Goal: Transaction & Acquisition: Purchase product/service

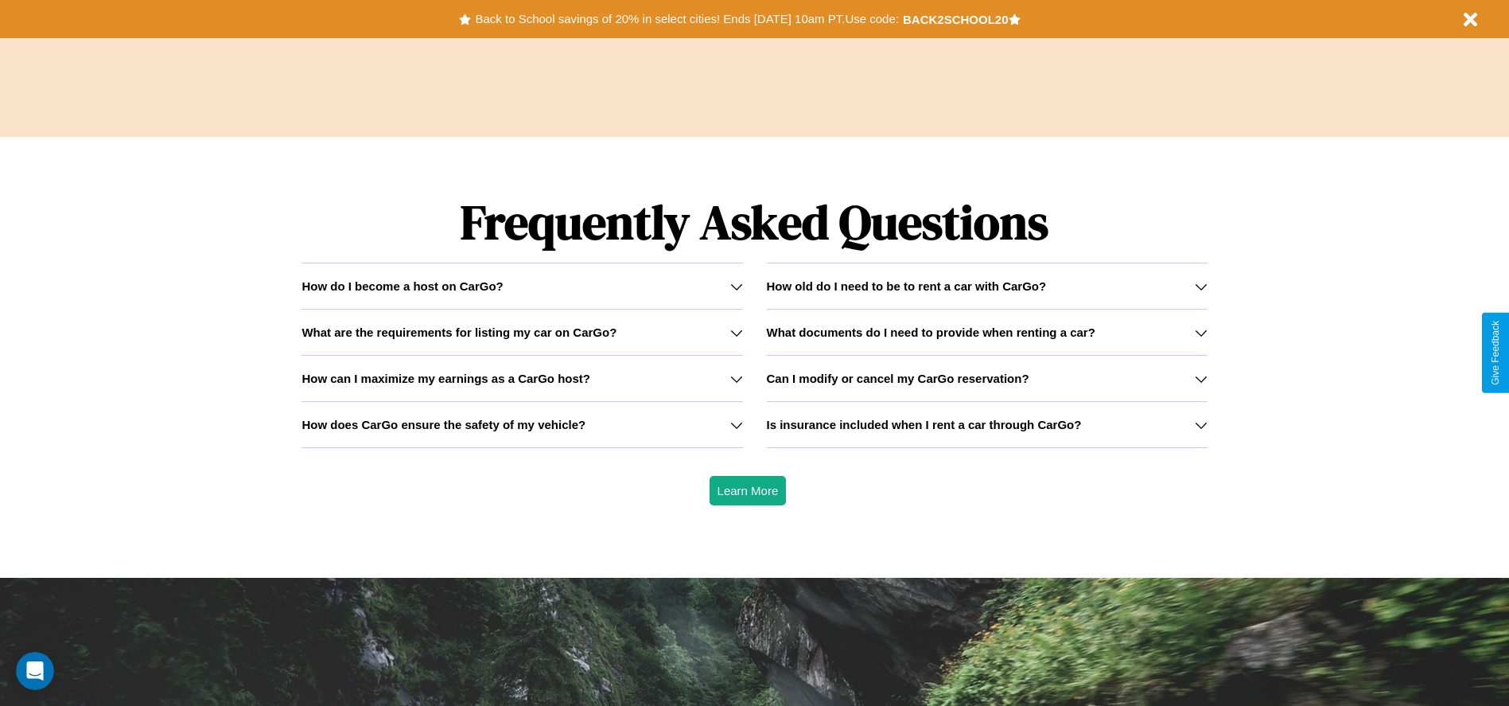
scroll to position [2283, 0]
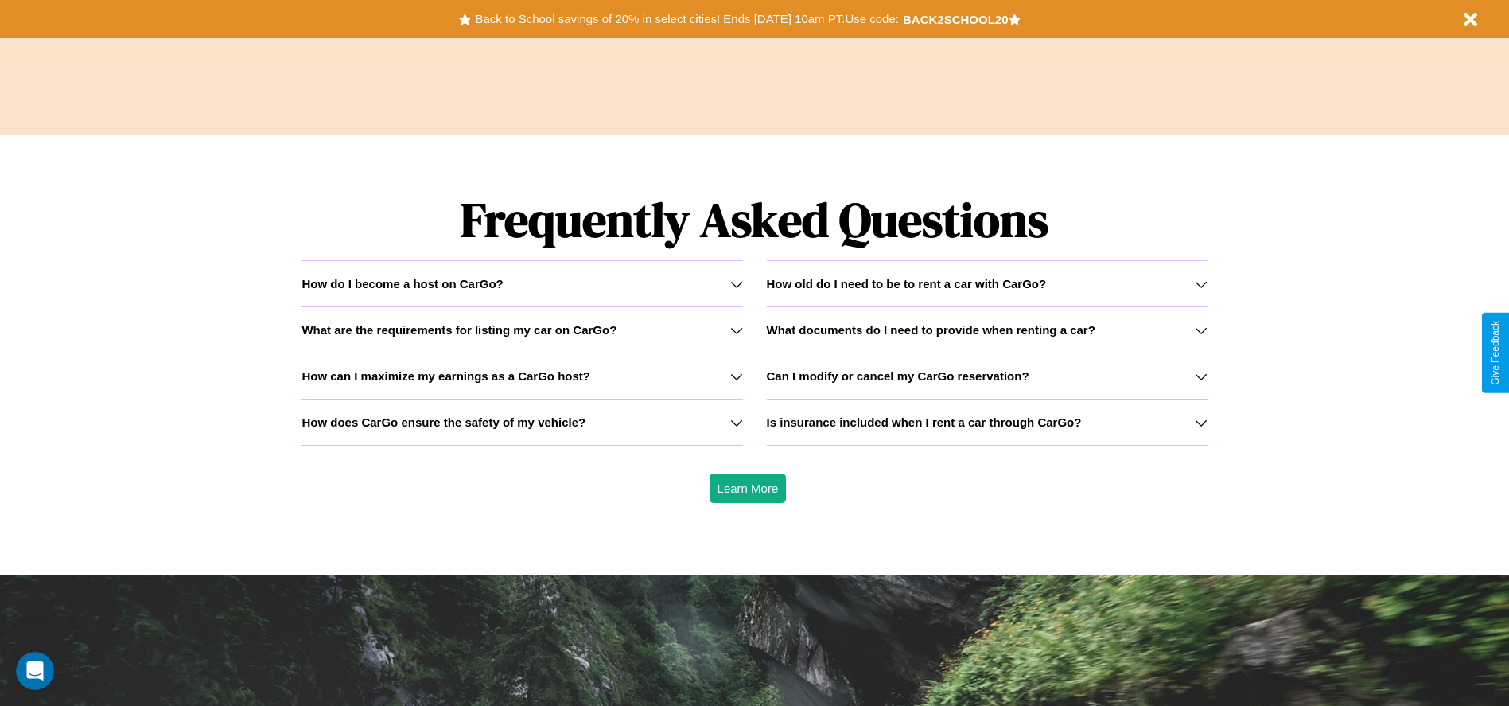
click at [1201, 329] on icon at bounding box center [1201, 330] width 13 height 13
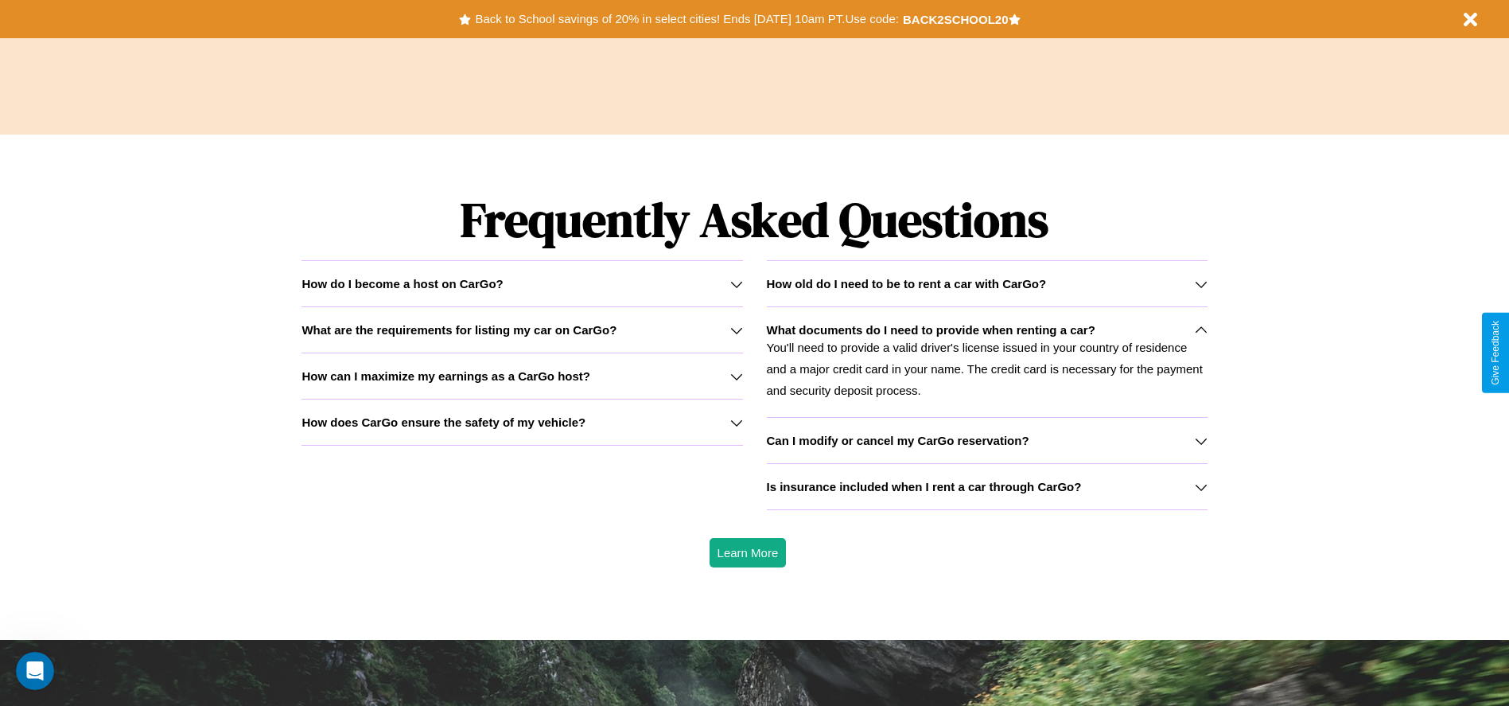
click at [522, 422] on h3 "How does CarGo ensure the safety of my vehicle?" at bounding box center [444, 422] width 284 height 14
click at [687, 19] on button "Back to School savings of 20% in select cities! Ends [DATE] 10am PT. Use code:" at bounding box center [686, 19] width 431 height 22
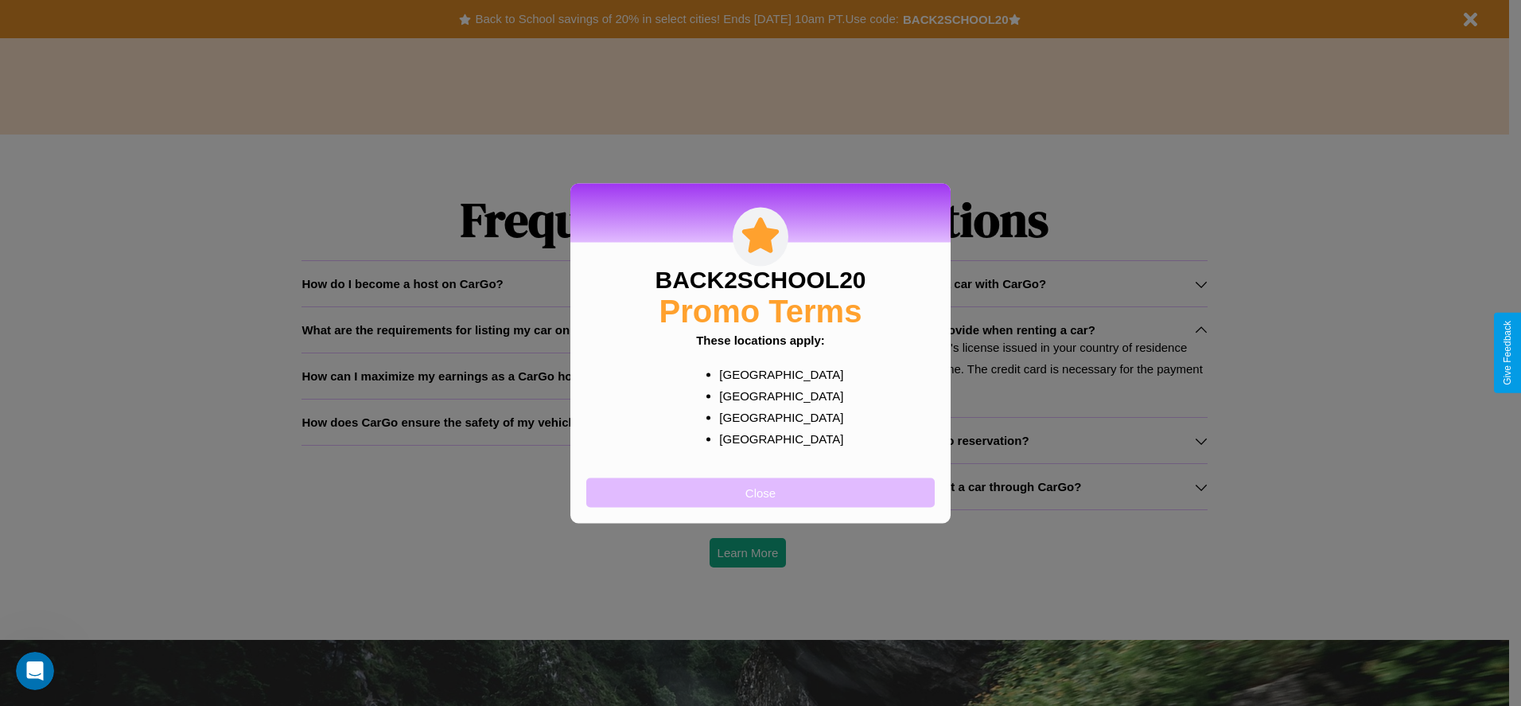
click at [761, 492] on button "Close" at bounding box center [760, 491] width 348 height 29
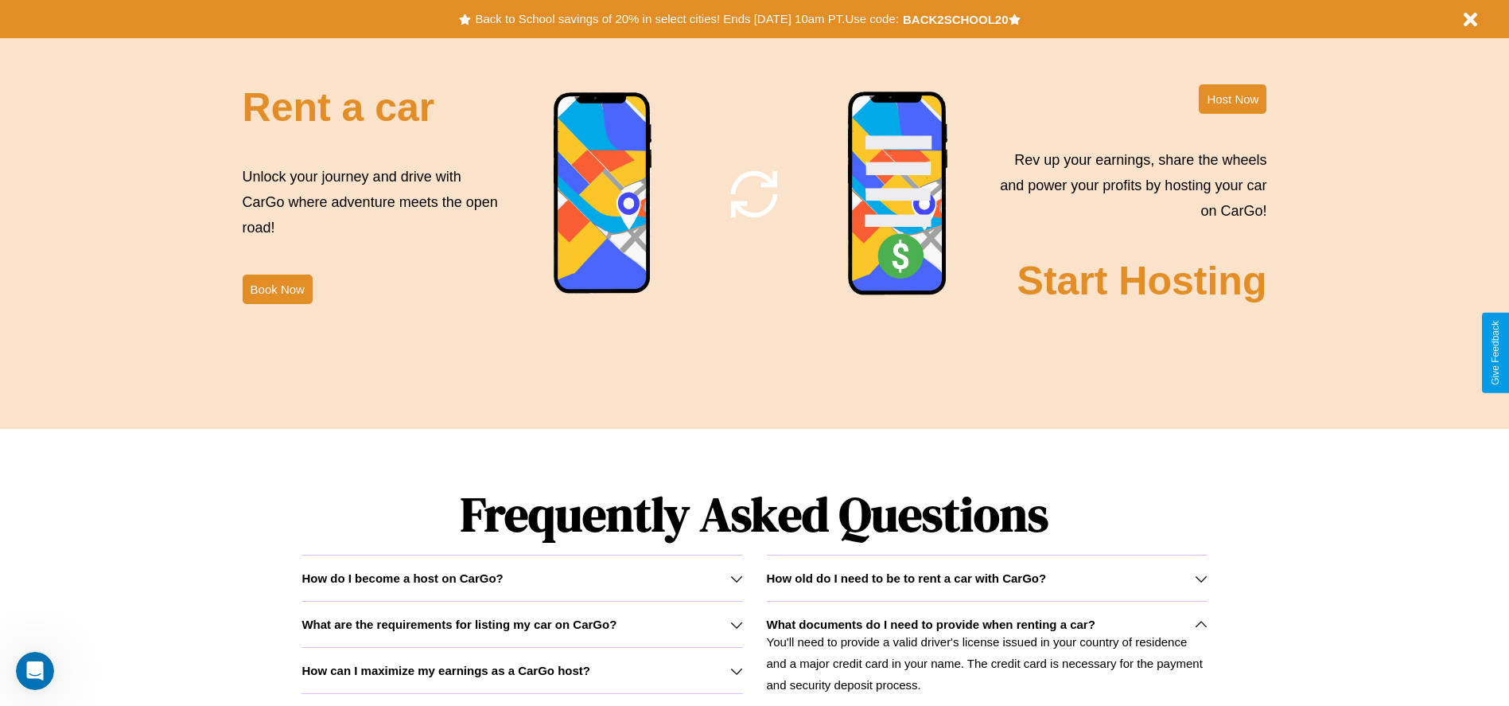
scroll to position [1925, 0]
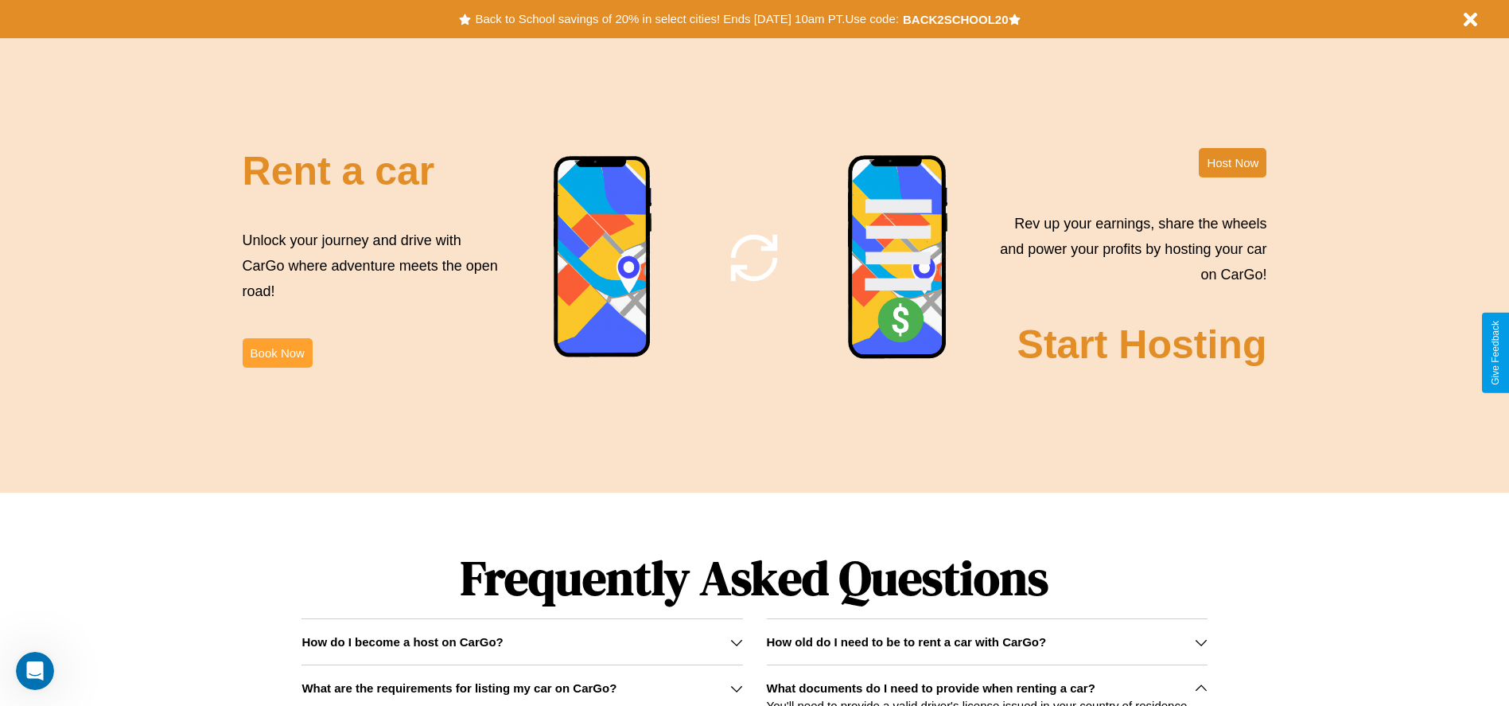
click at [277, 352] on button "Book Now" at bounding box center [278, 352] width 70 height 29
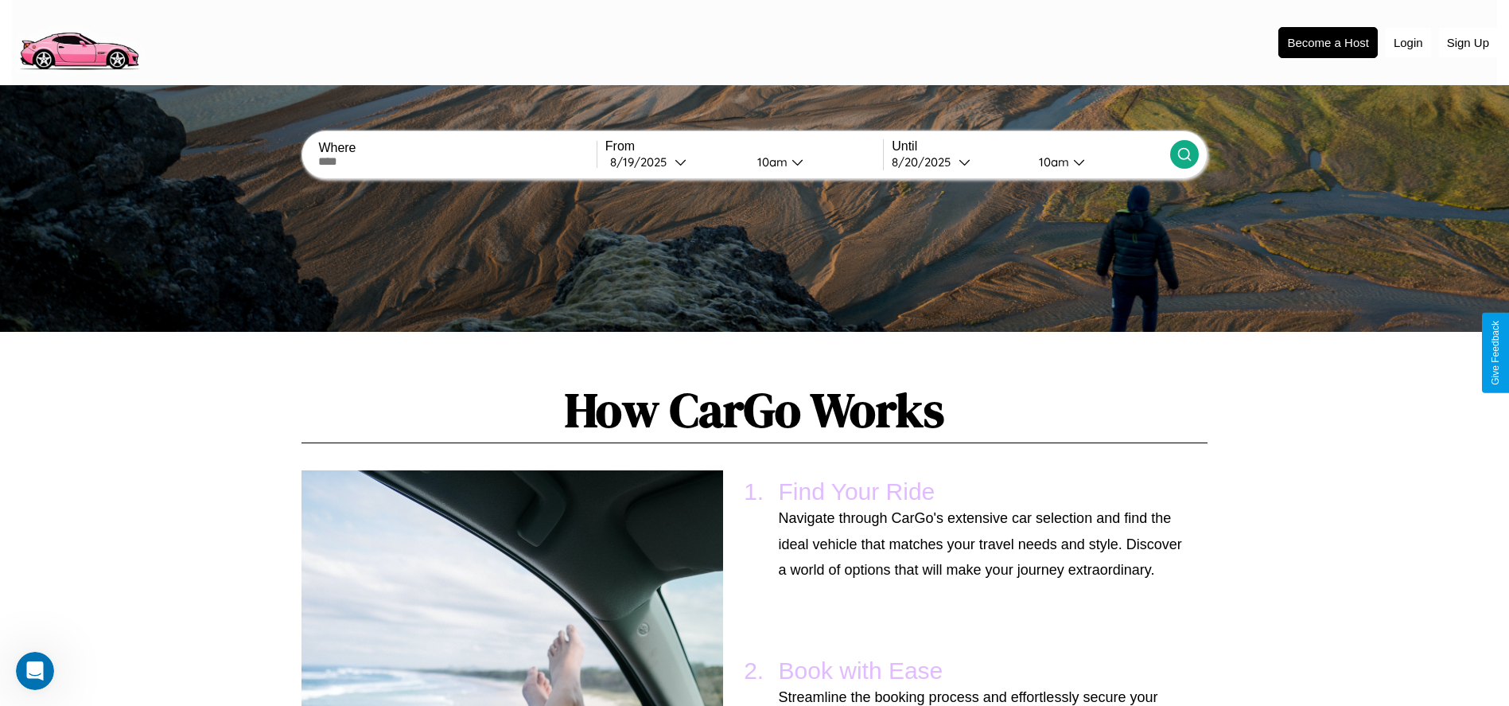
click at [457, 162] on input "text" at bounding box center [457, 161] width 278 height 13
type input "******"
click at [675, 162] on div "[DATE]" at bounding box center [642, 161] width 64 height 15
select select "*"
select select "****"
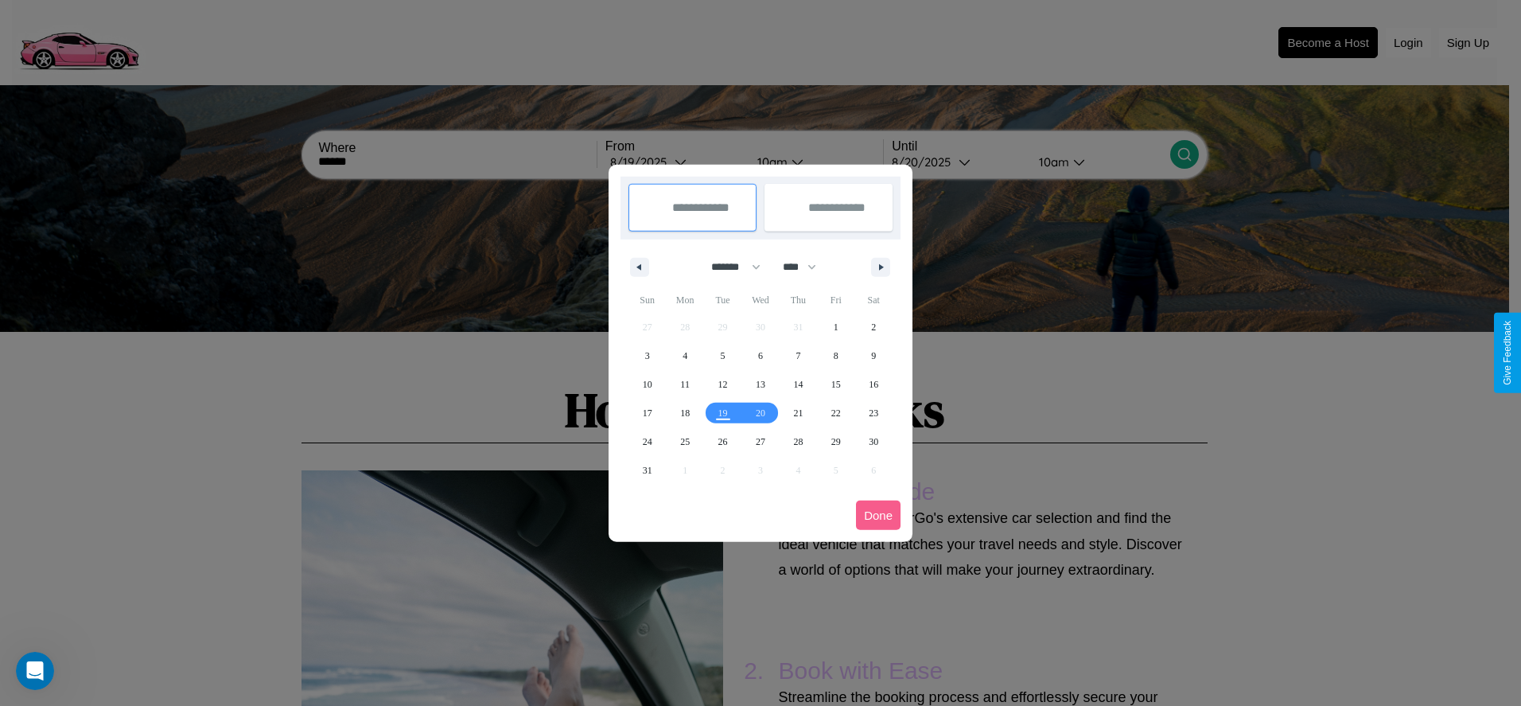
drag, startPoint x: 729, startPoint y: 267, endPoint x: 761, endPoint y: 319, distance: 61.4
click at [729, 267] on select "******* ******** ***** ***** *** **** **** ****** ********* ******* ******** **…" at bounding box center [733, 267] width 68 height 26
select select "*"
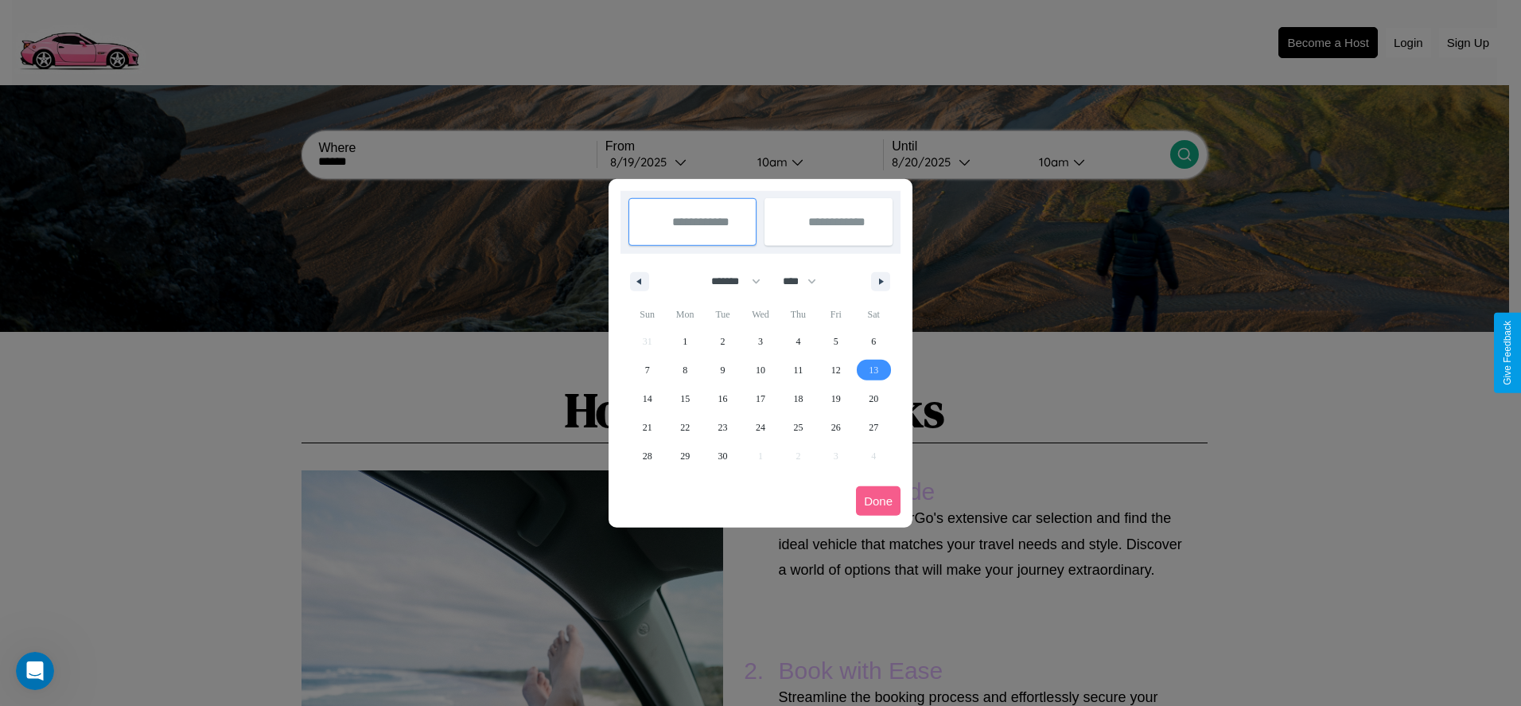
click at [874, 369] on span "13" at bounding box center [874, 370] width 10 height 29
type input "**********"
click at [874, 398] on span "20" at bounding box center [874, 398] width 10 height 29
type input "**********"
click at [878, 500] on button "Done" at bounding box center [878, 500] width 45 height 29
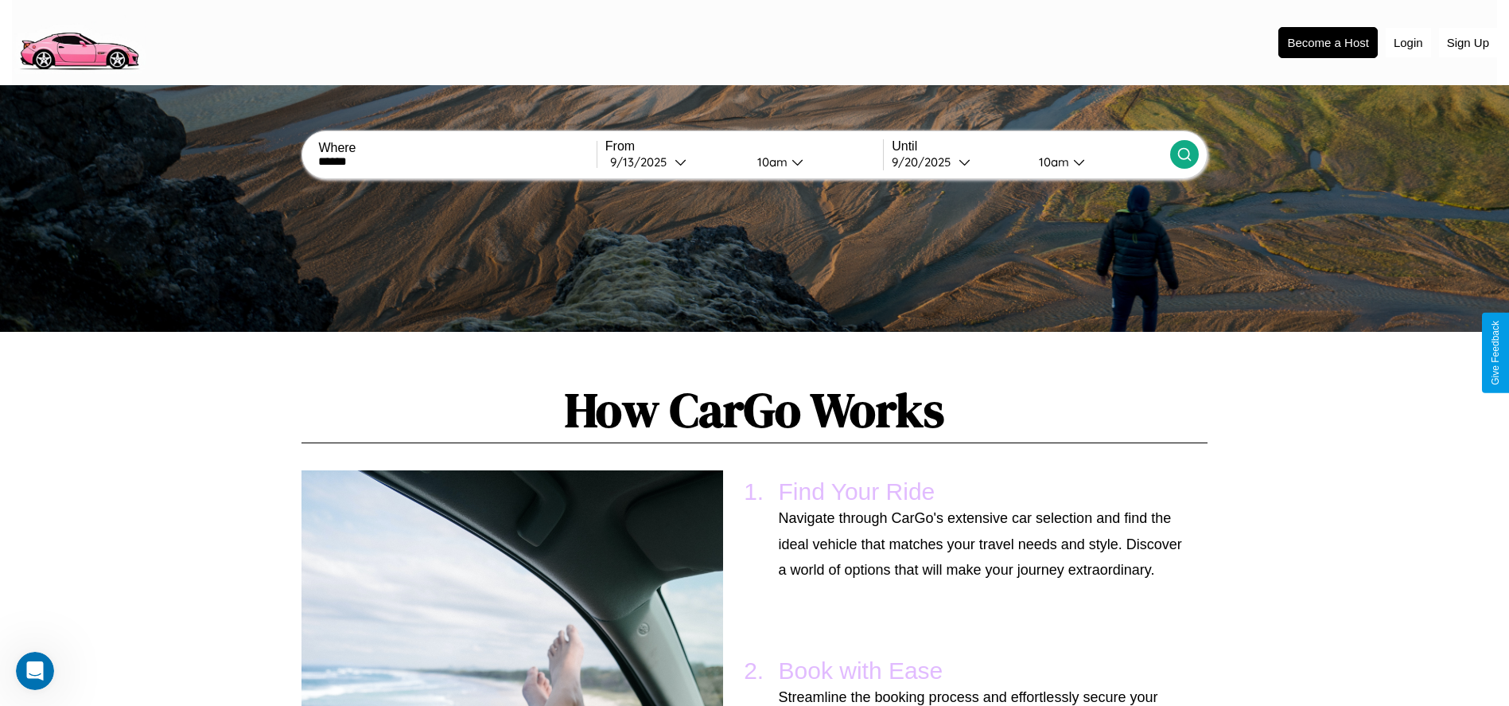
click at [769, 162] on div "10am" at bounding box center [770, 161] width 42 height 15
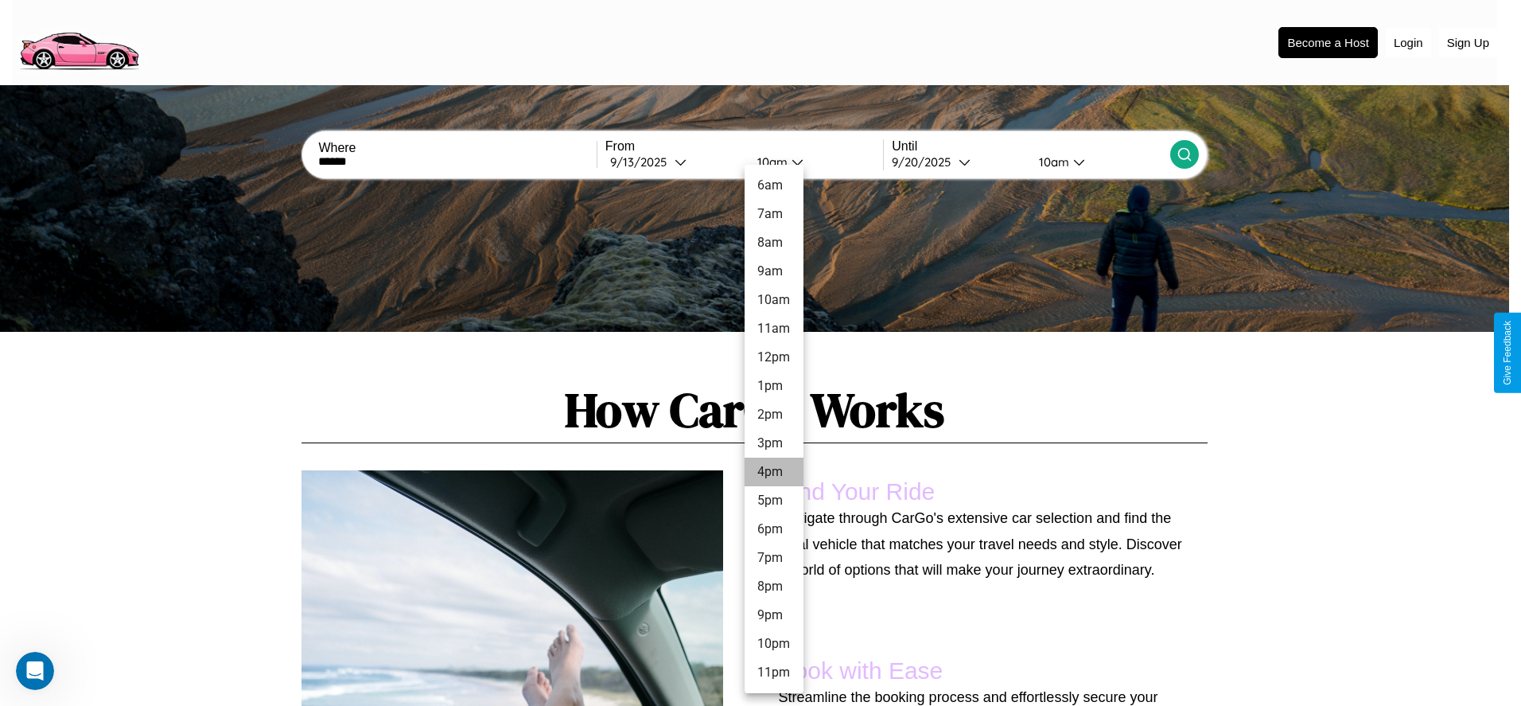
click at [773, 472] on li "4pm" at bounding box center [774, 471] width 59 height 29
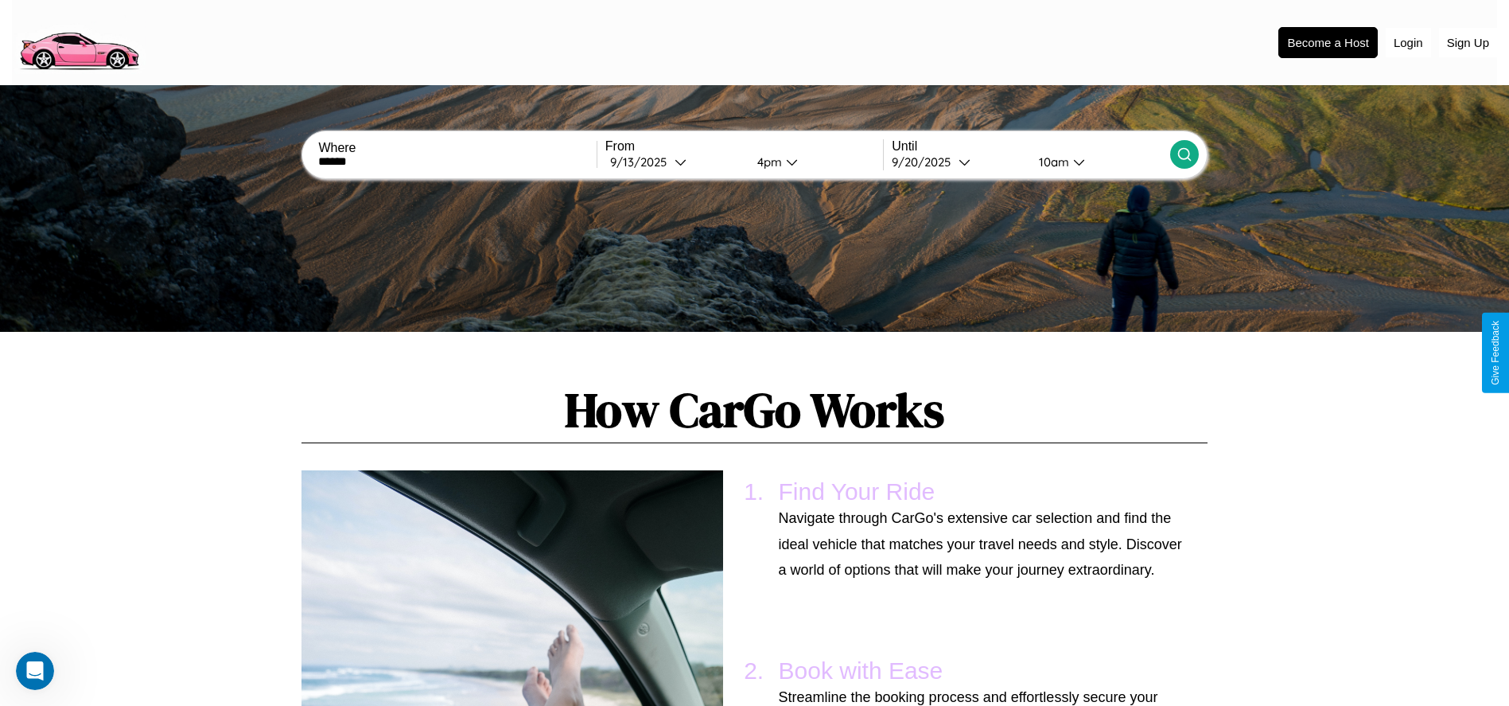
click at [1184, 154] on icon at bounding box center [1185, 154] width 16 height 16
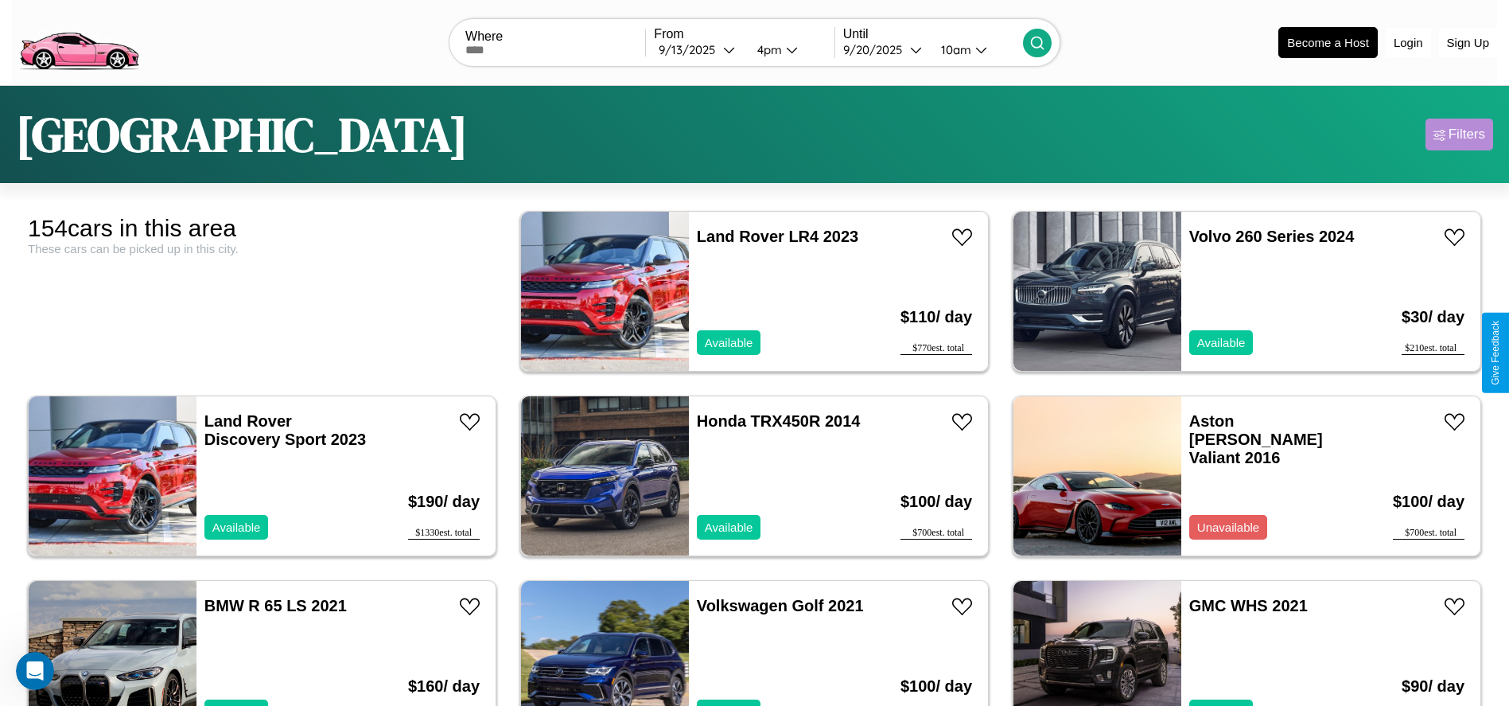
click at [1459, 134] on div "Filters" at bounding box center [1467, 135] width 37 height 16
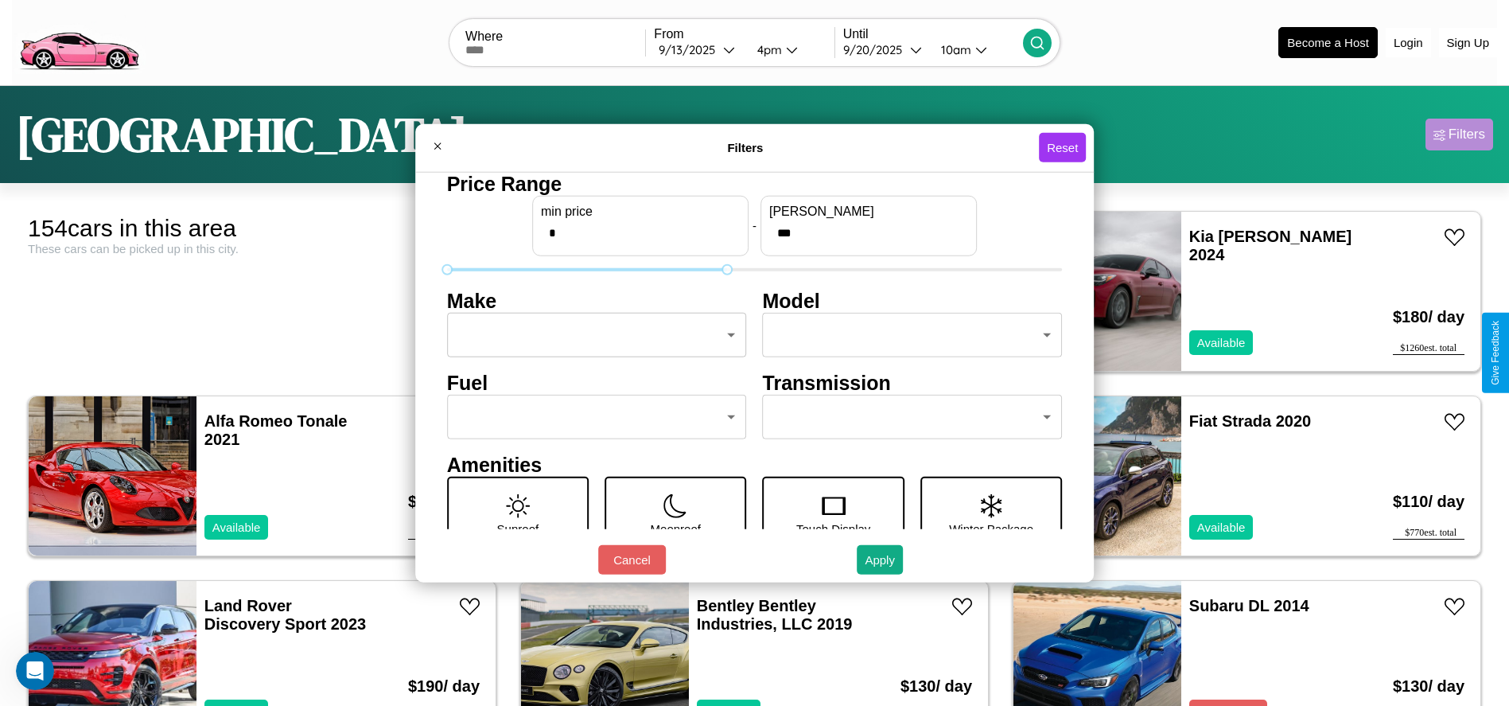
type input "***"
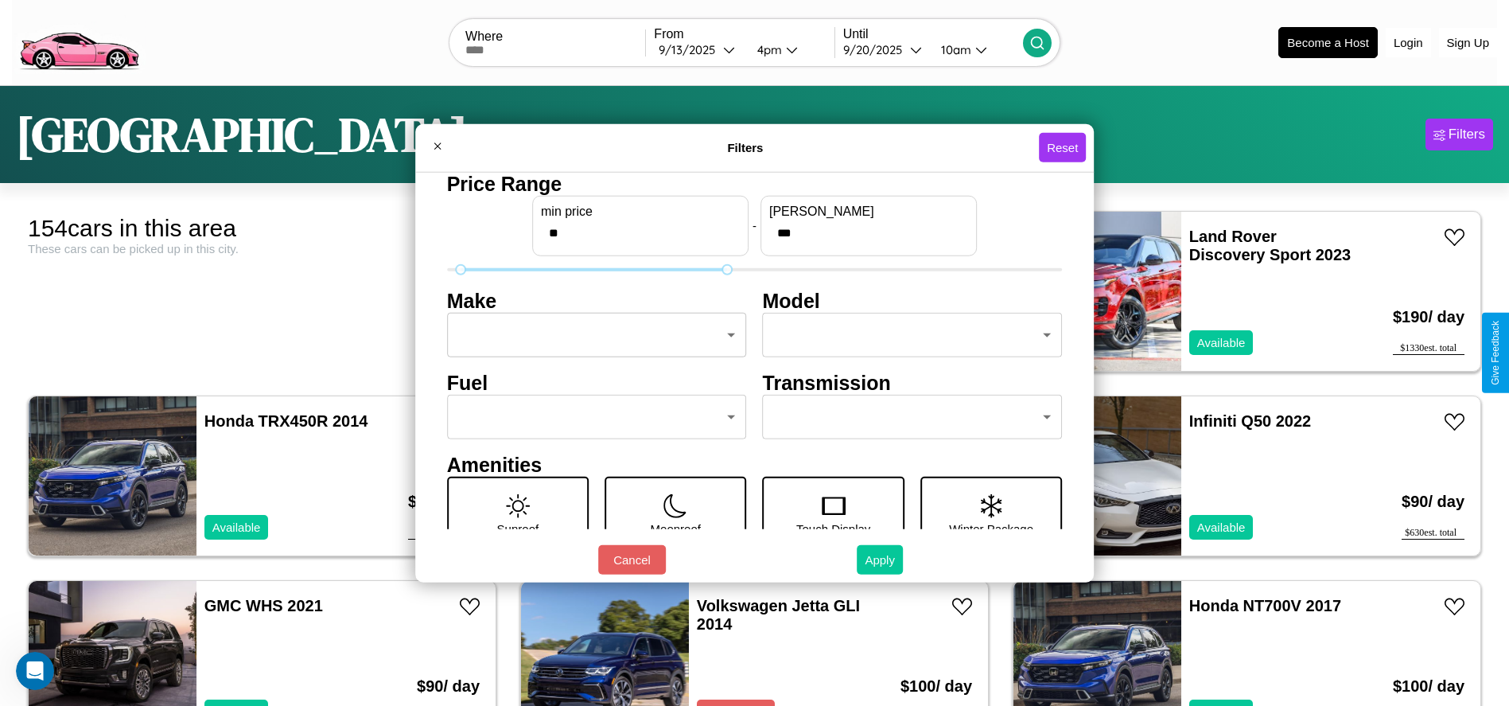
type input "**"
click at [881, 559] on button "Apply" at bounding box center [880, 559] width 46 height 29
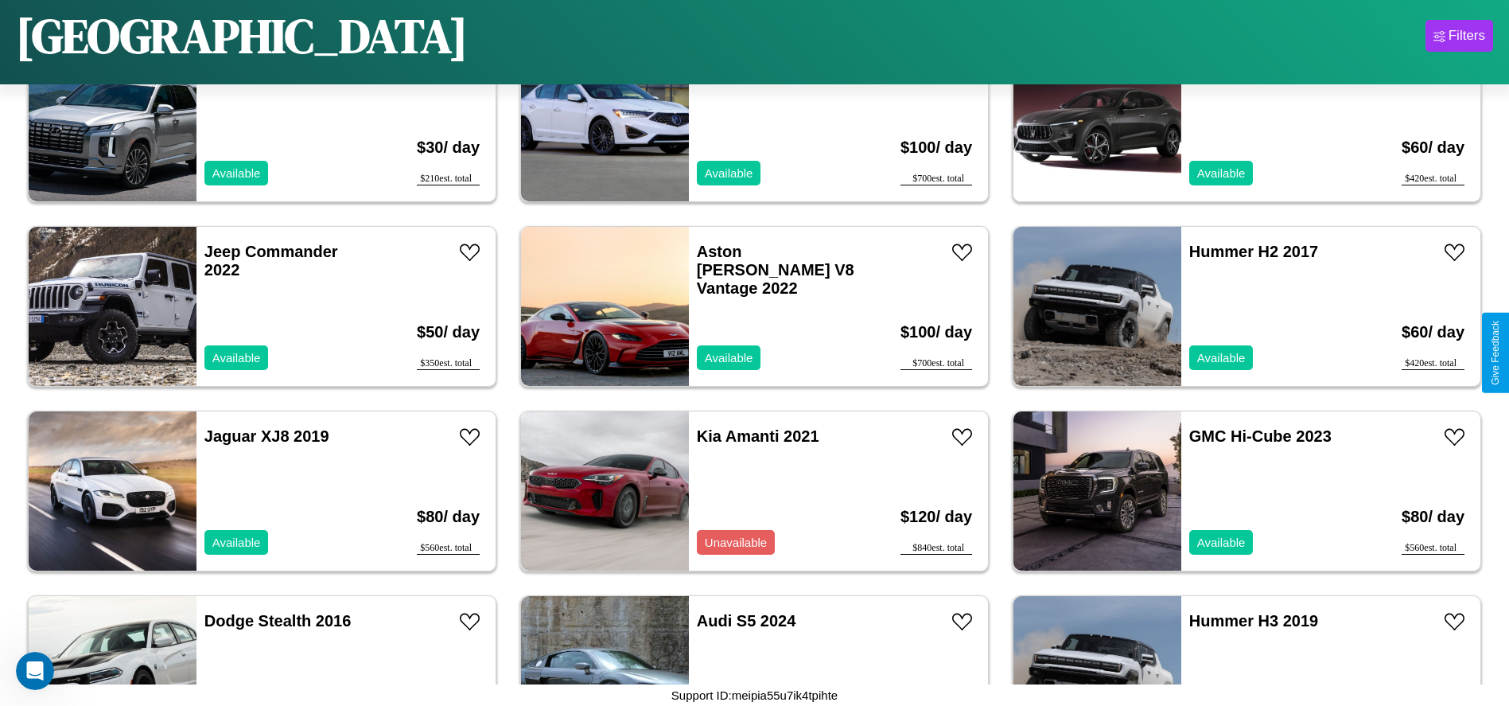
scroll to position [8853, 0]
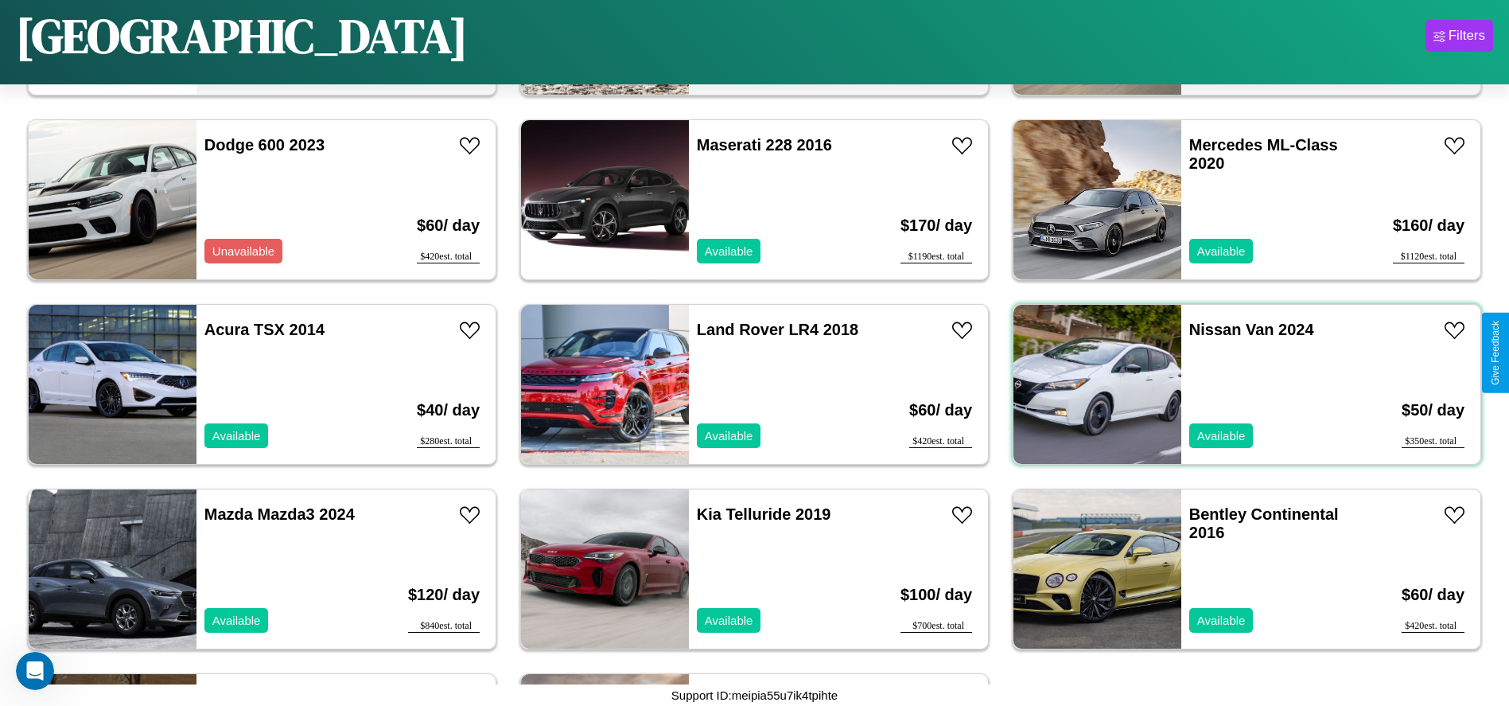
click at [1237, 384] on div "Nissan Van 2024 Available" at bounding box center [1274, 384] width 184 height 159
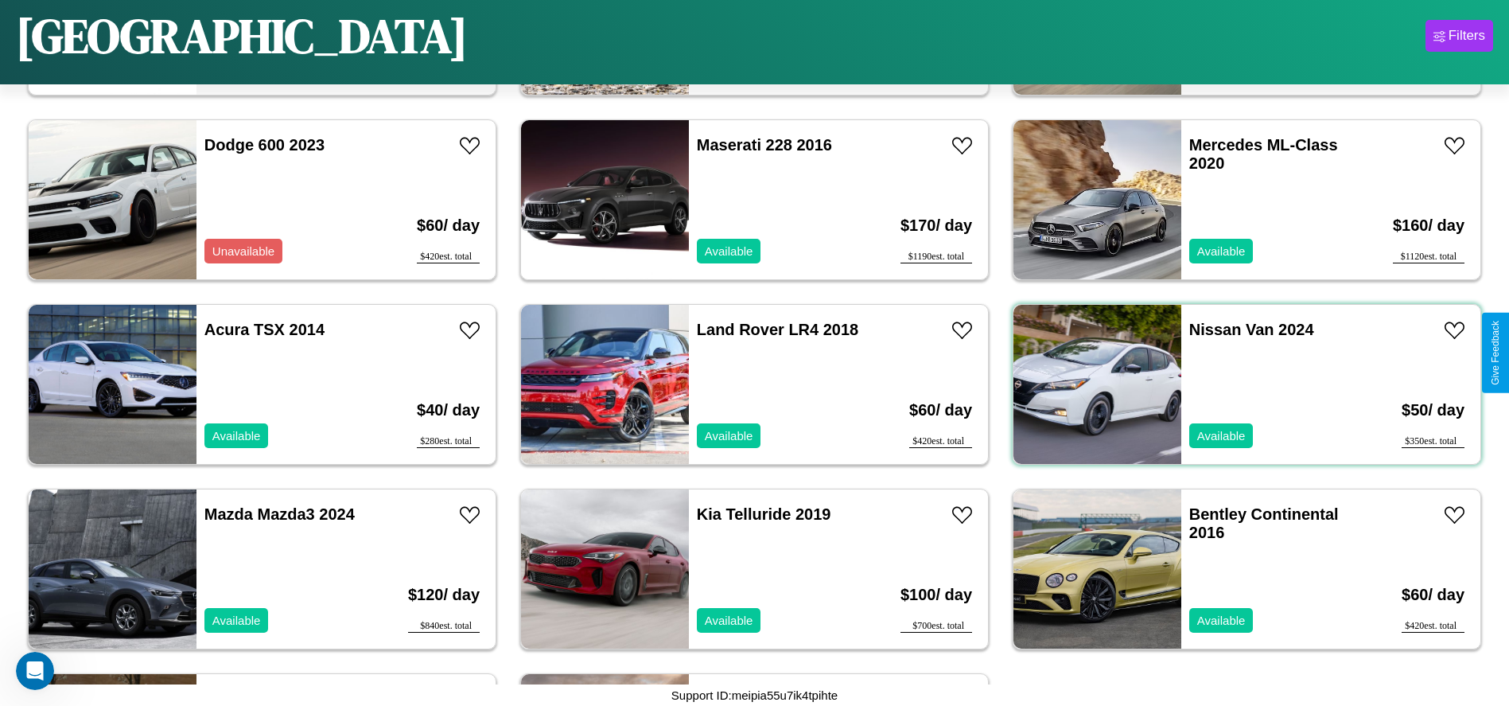
click at [1237, 384] on div "Nissan Van 2024 Available" at bounding box center [1274, 384] width 184 height 159
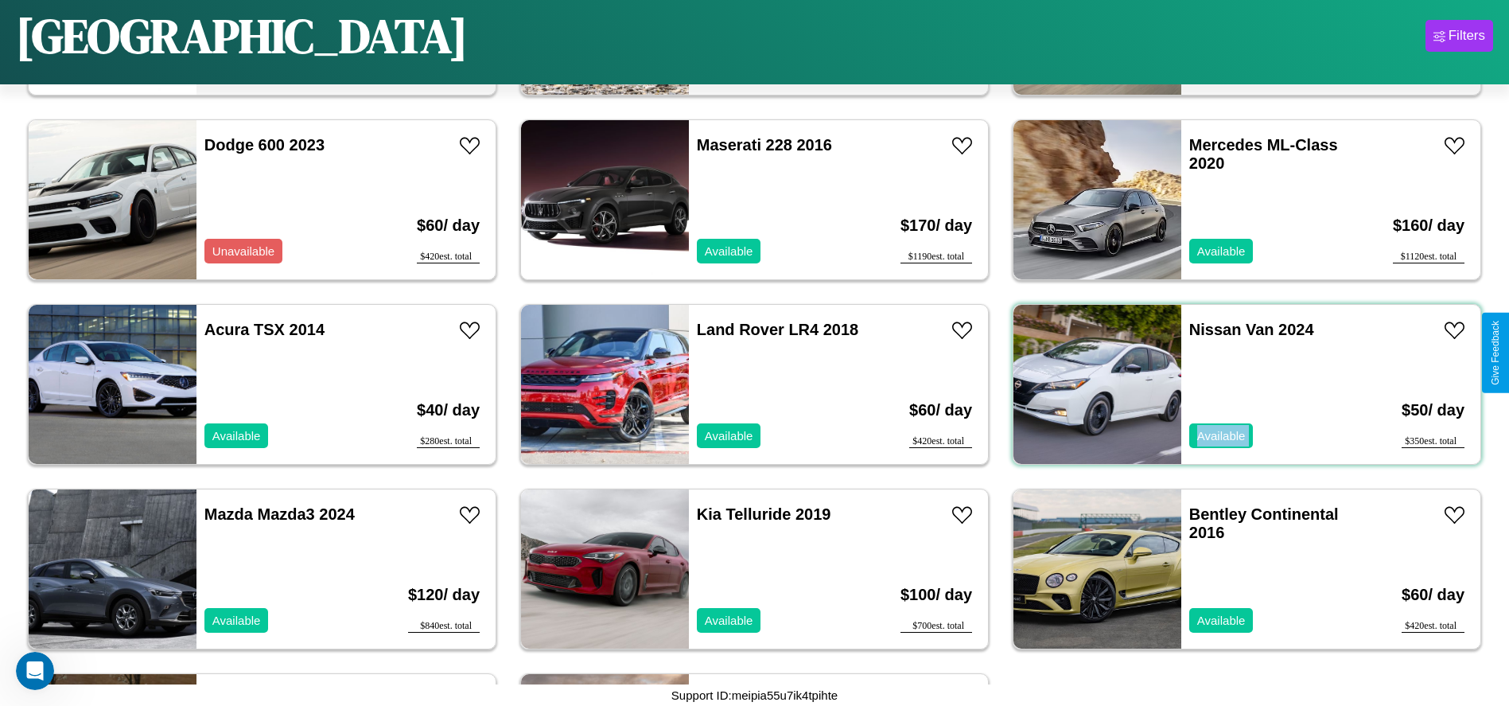
click at [1237, 384] on div "Nissan Van 2024 Available" at bounding box center [1274, 384] width 184 height 159
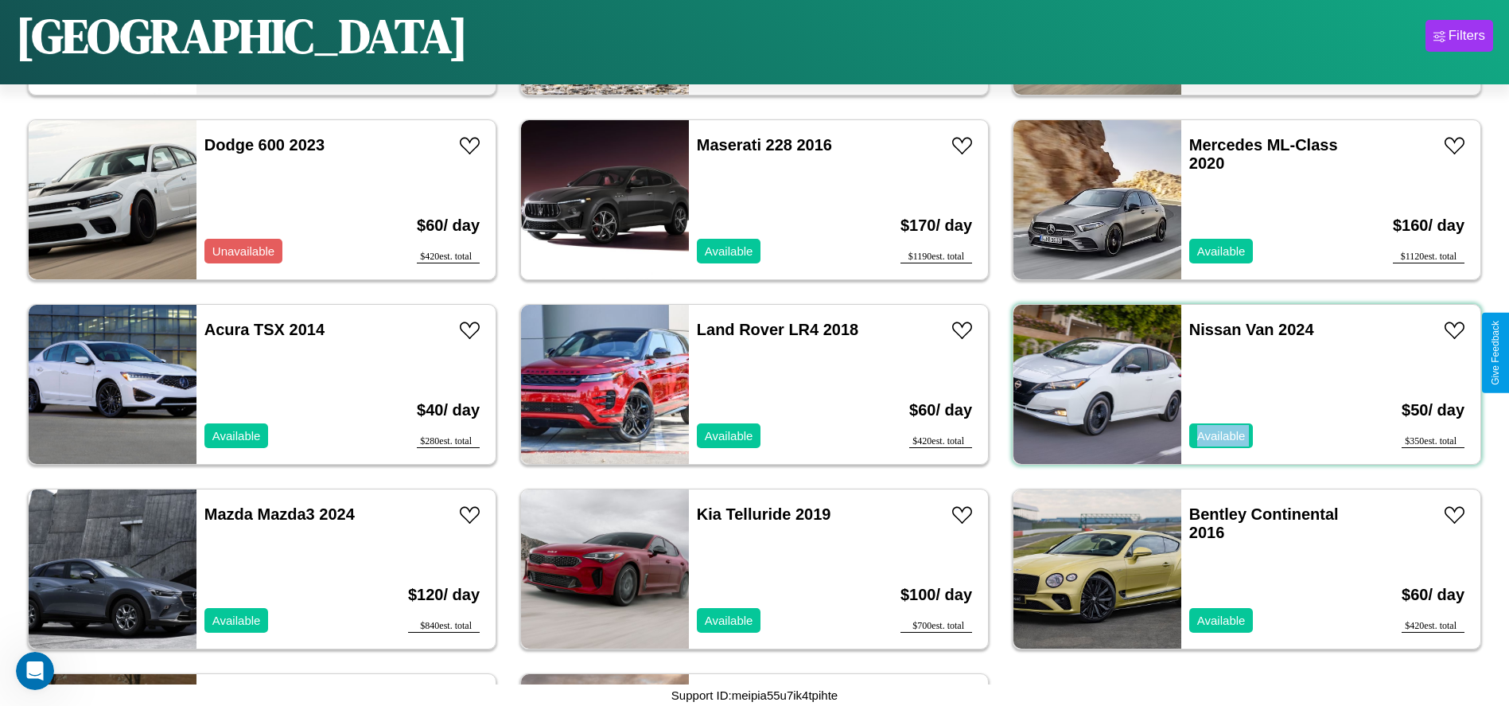
click at [1237, 384] on div "Nissan Van 2024 Available" at bounding box center [1274, 384] width 184 height 159
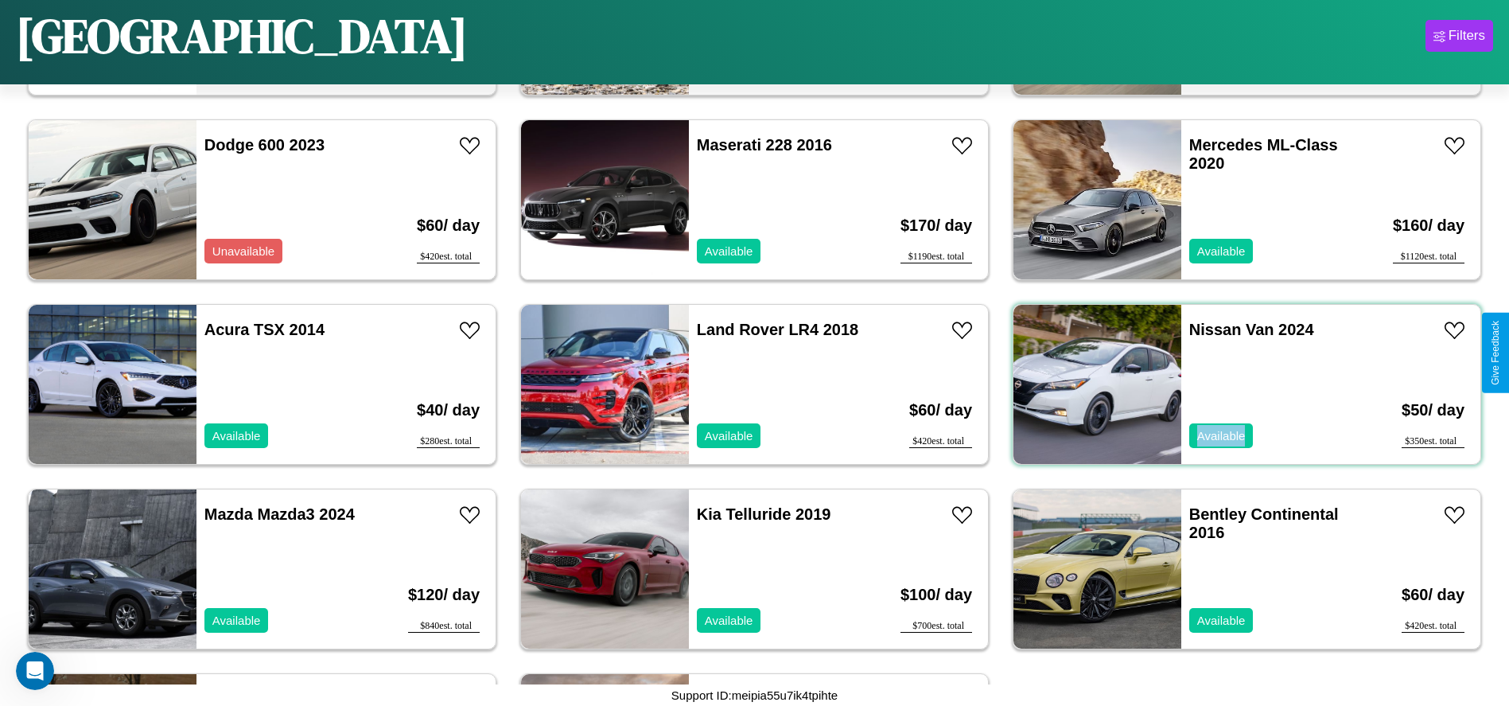
click at [1237, 384] on div "Nissan Van 2024 Available" at bounding box center [1274, 384] width 184 height 159
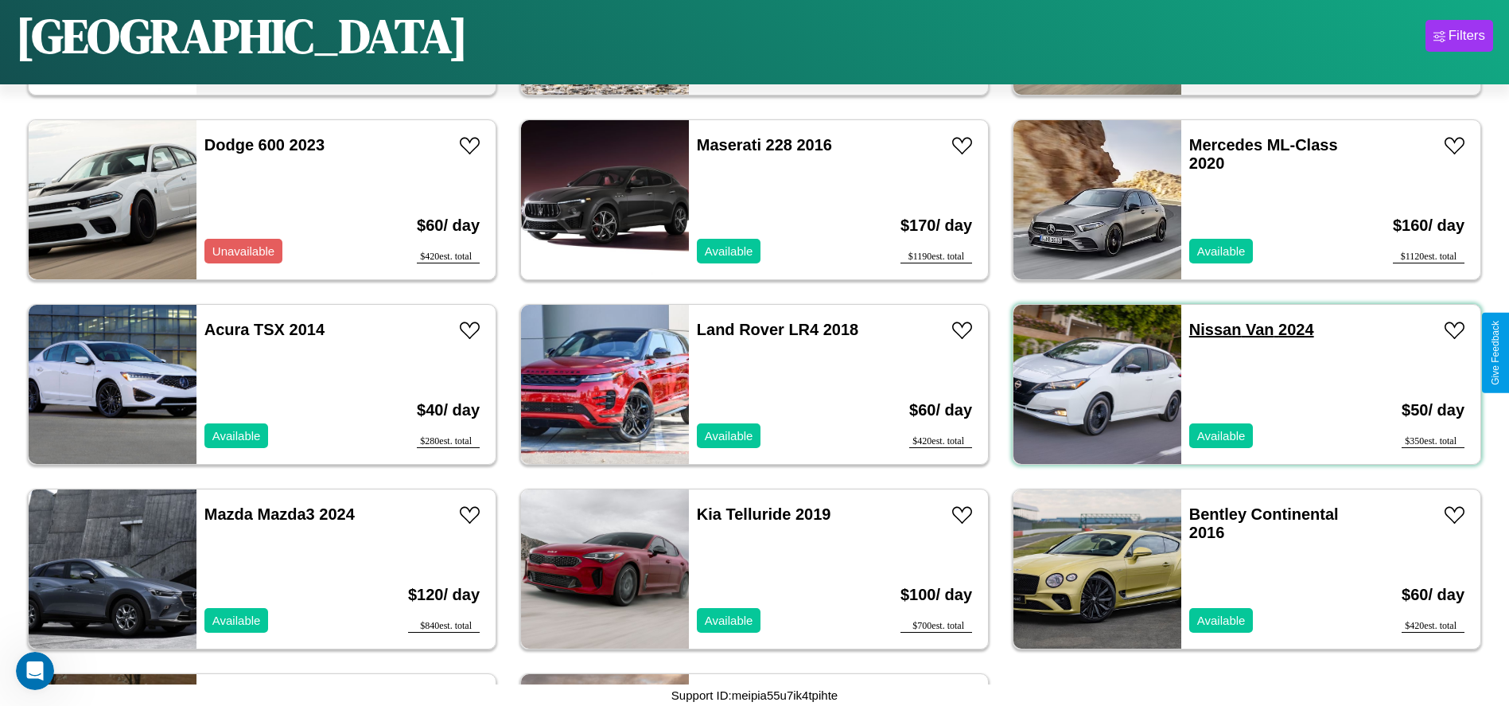
click at [1205, 329] on link "Nissan Van 2024" at bounding box center [1251, 330] width 125 height 18
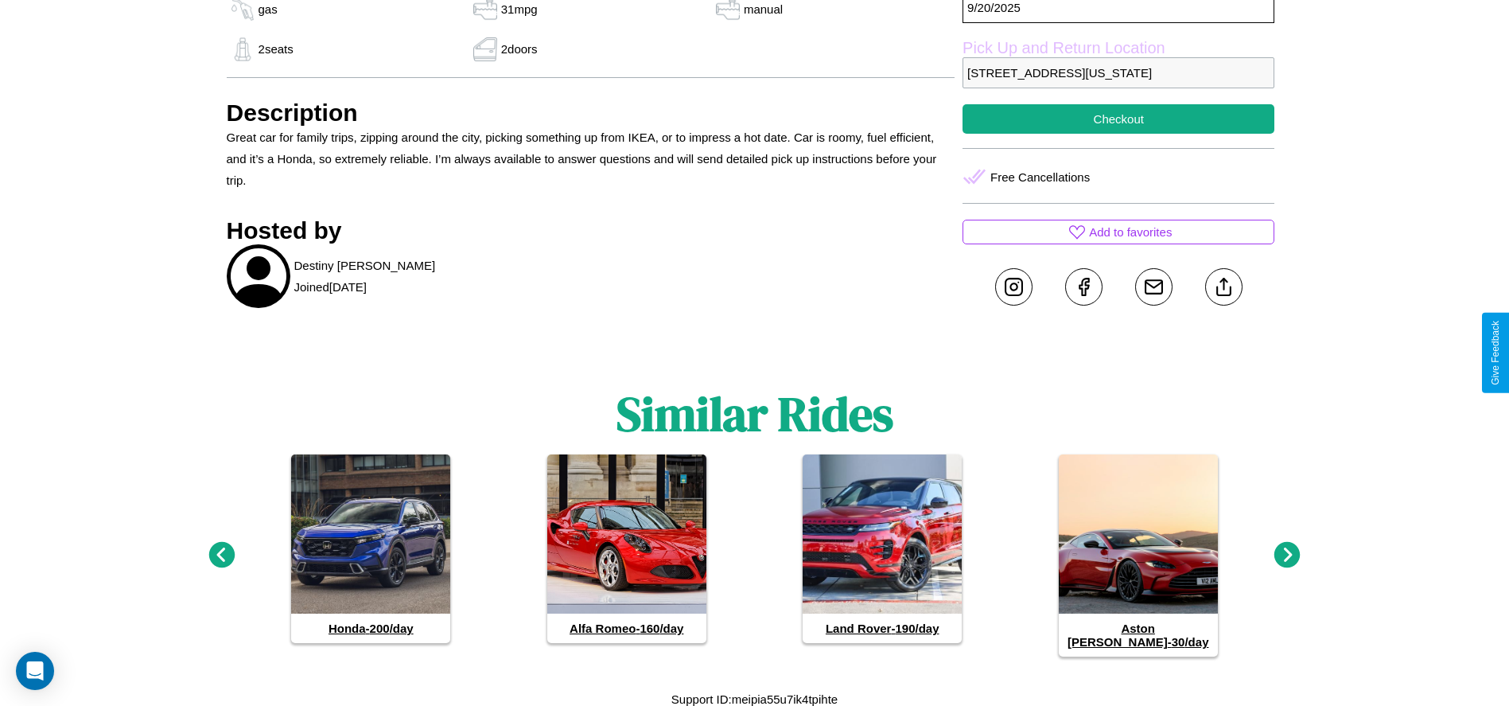
scroll to position [657, 0]
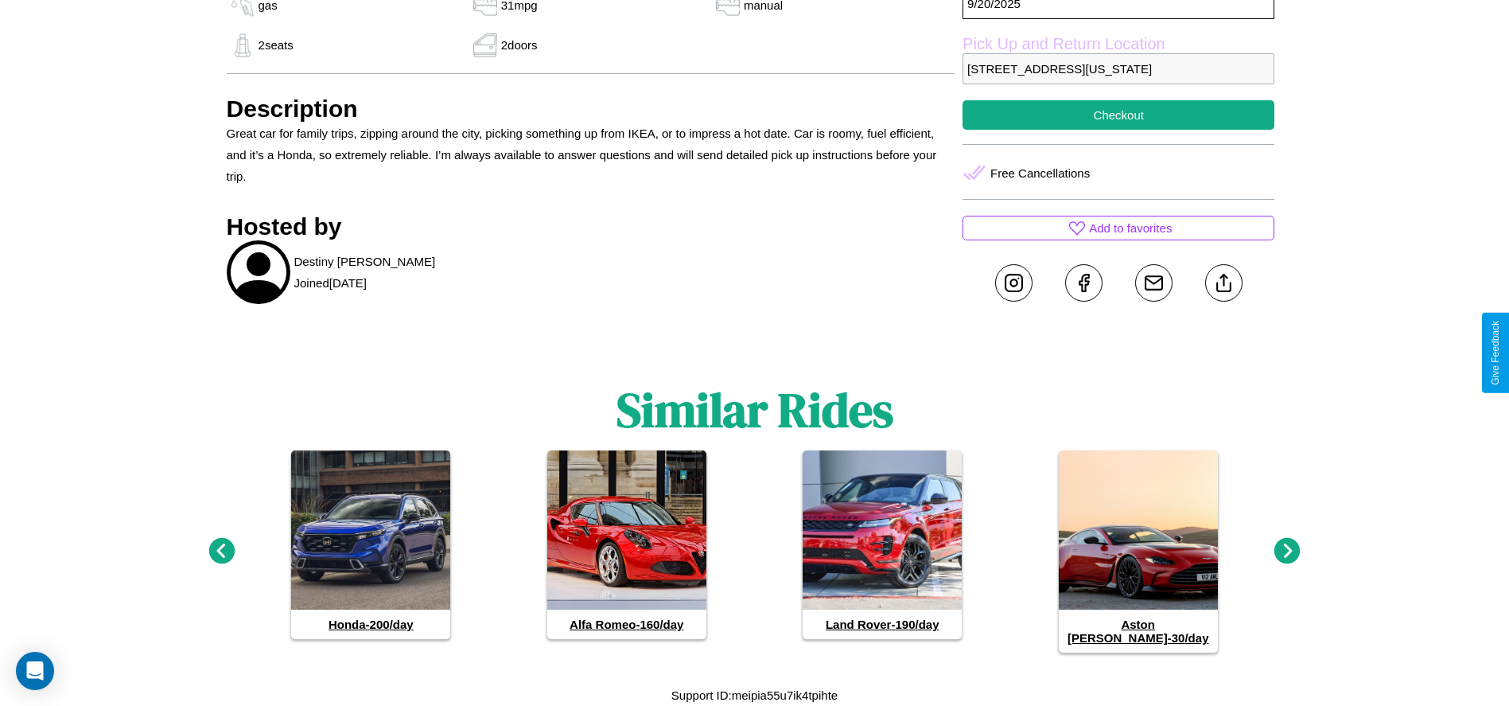
click at [1287, 558] on icon at bounding box center [1288, 551] width 26 height 26
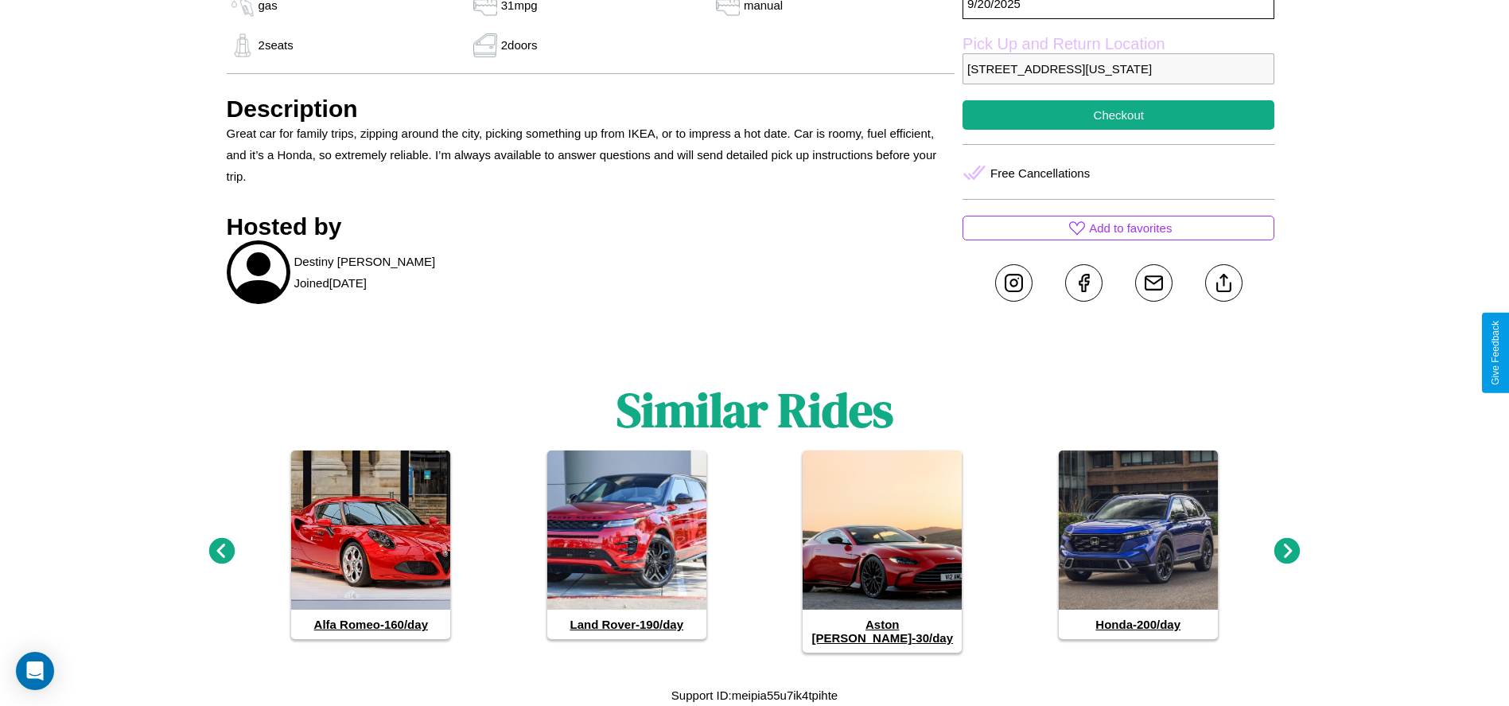
click at [1287, 558] on icon at bounding box center [1288, 551] width 26 height 26
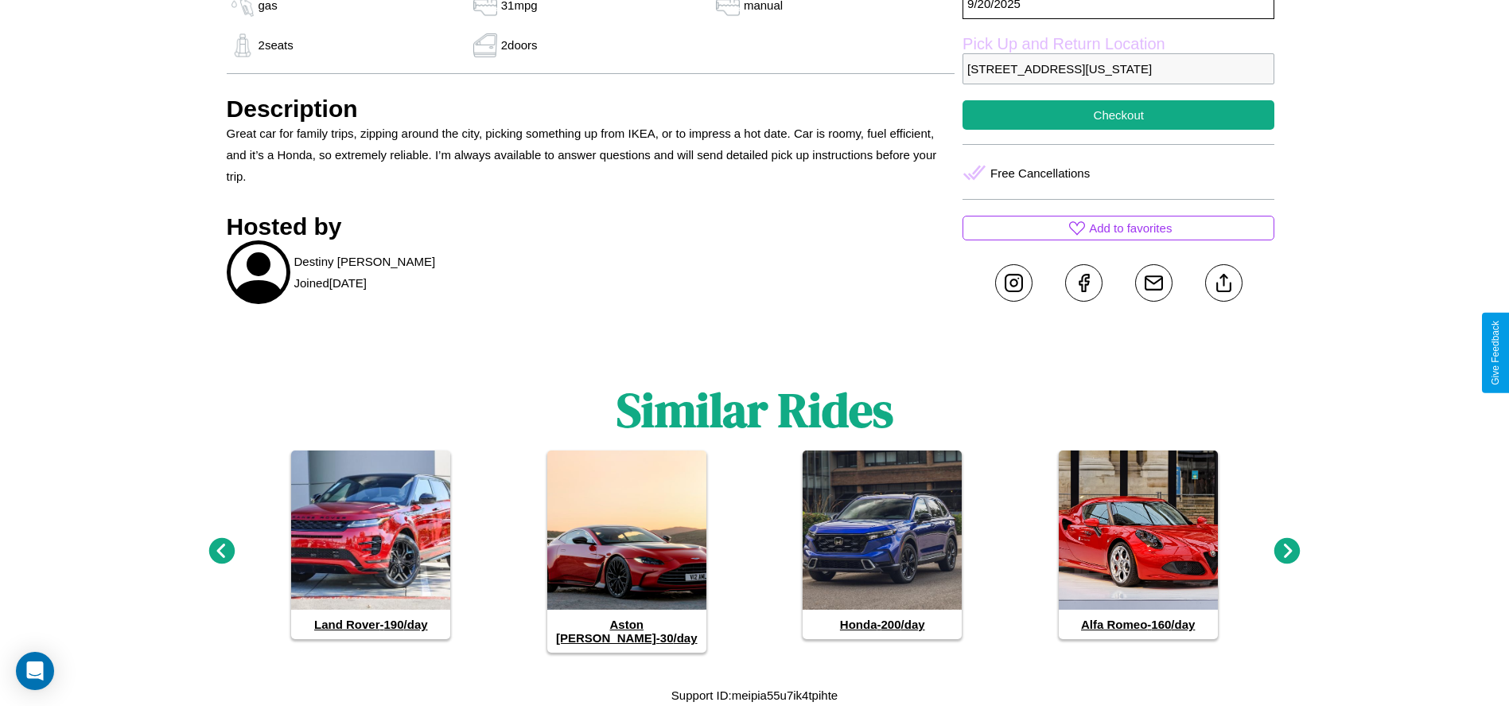
click at [1287, 558] on icon at bounding box center [1288, 551] width 26 height 26
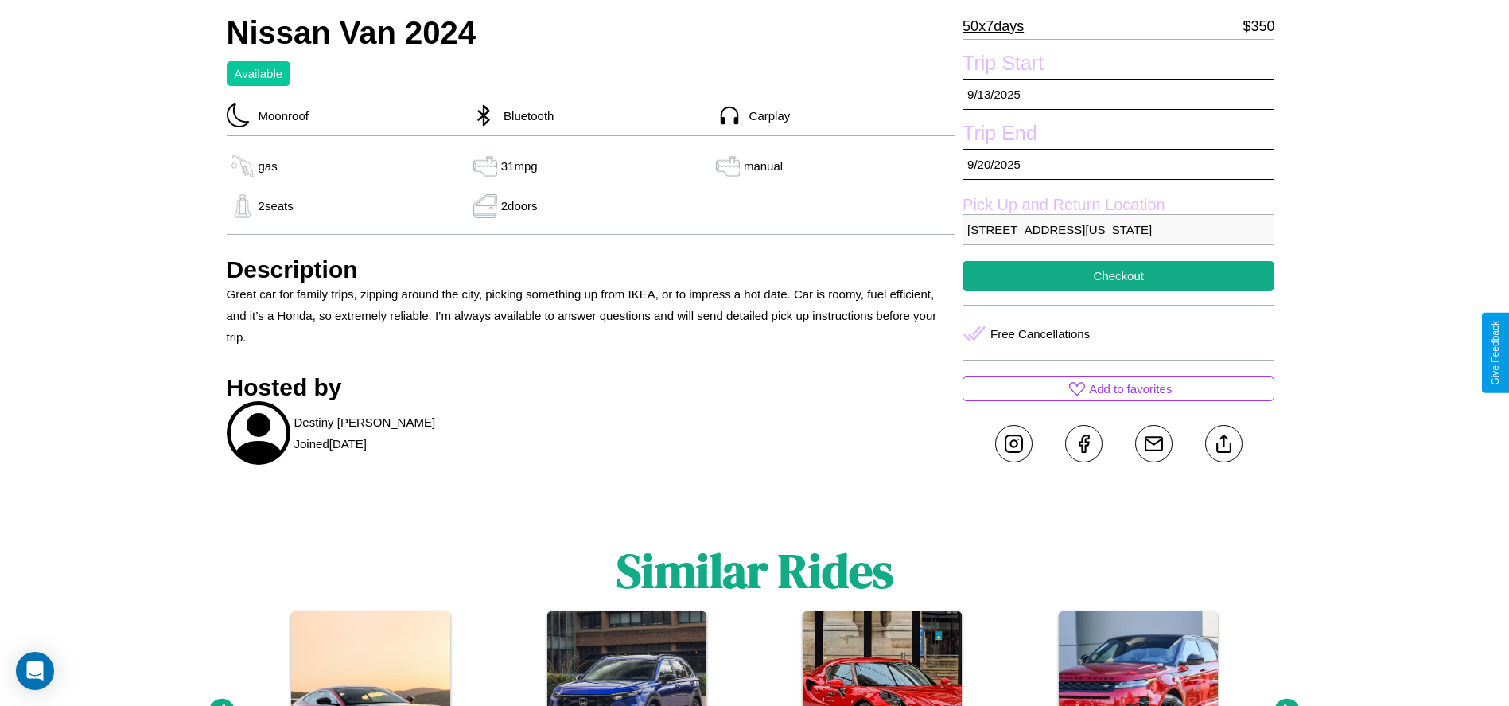
scroll to position [433, 0]
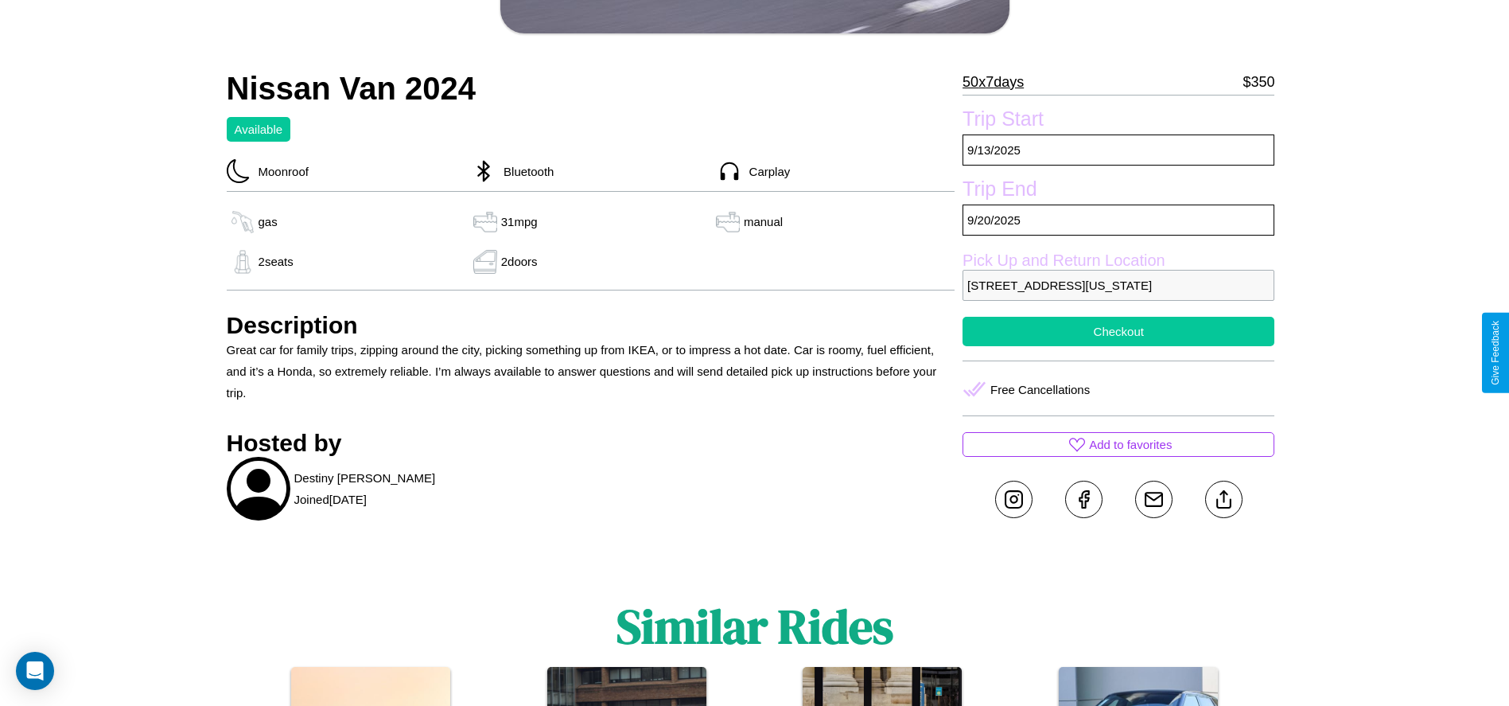
click at [1119, 346] on button "Checkout" at bounding box center [1119, 331] width 312 height 29
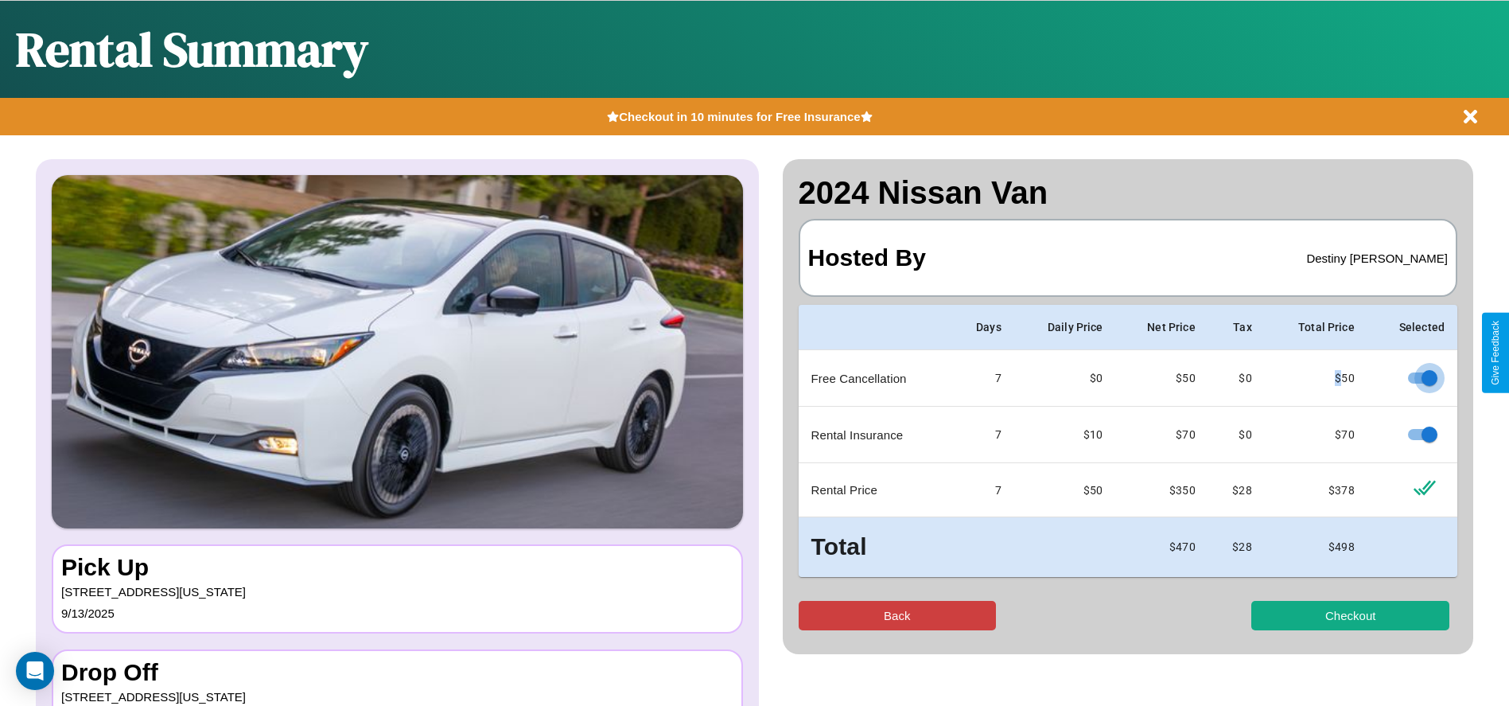
click at [897, 615] on button "Back" at bounding box center [898, 615] width 198 height 29
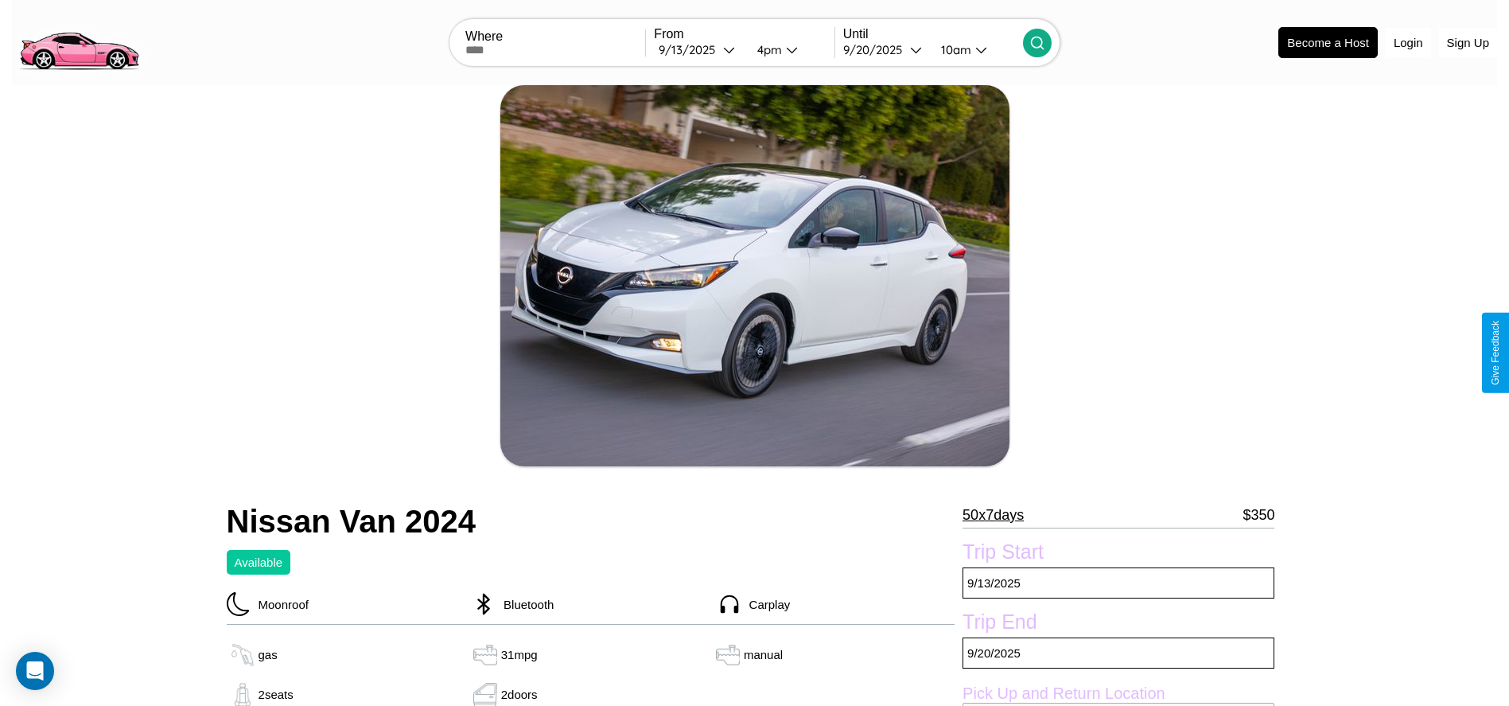
scroll to position [601, 0]
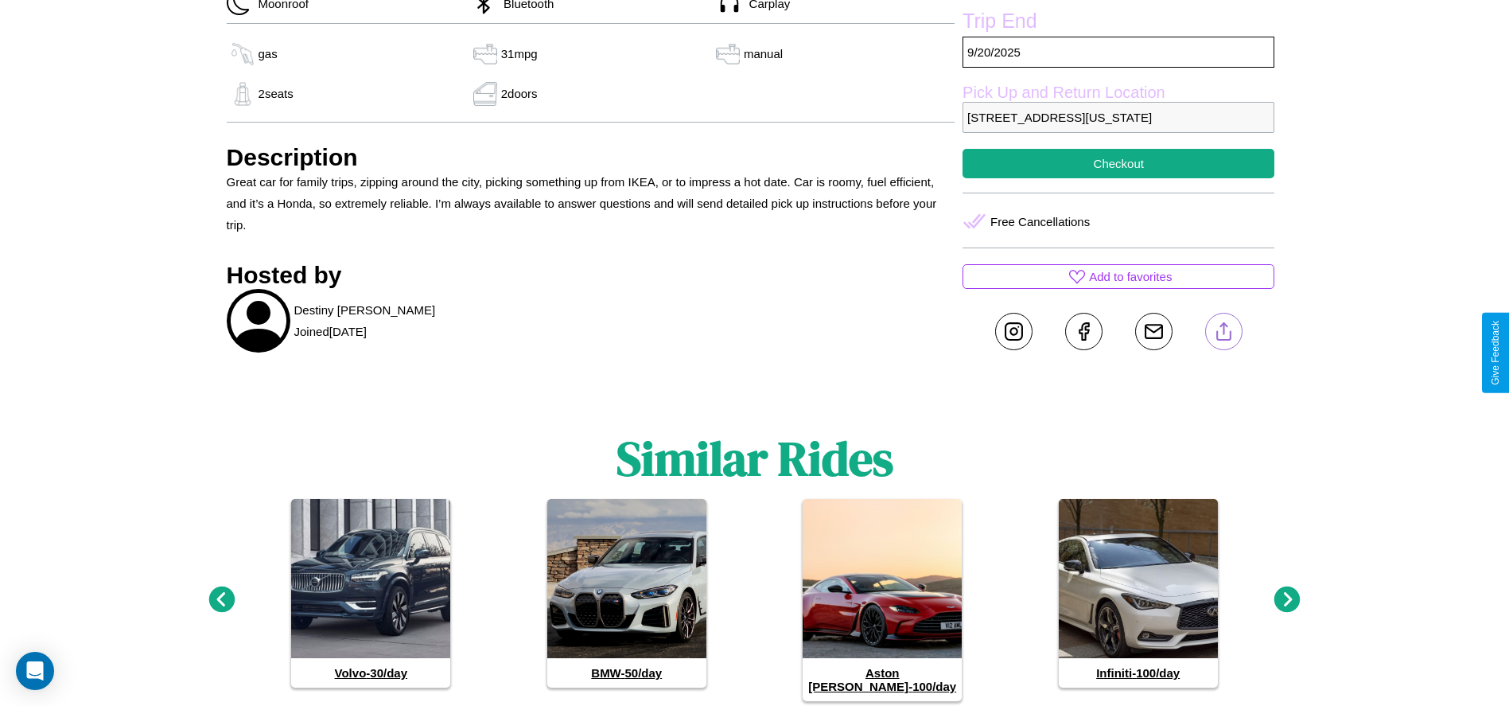
click at [1224, 334] on line at bounding box center [1224, 328] width 0 height 11
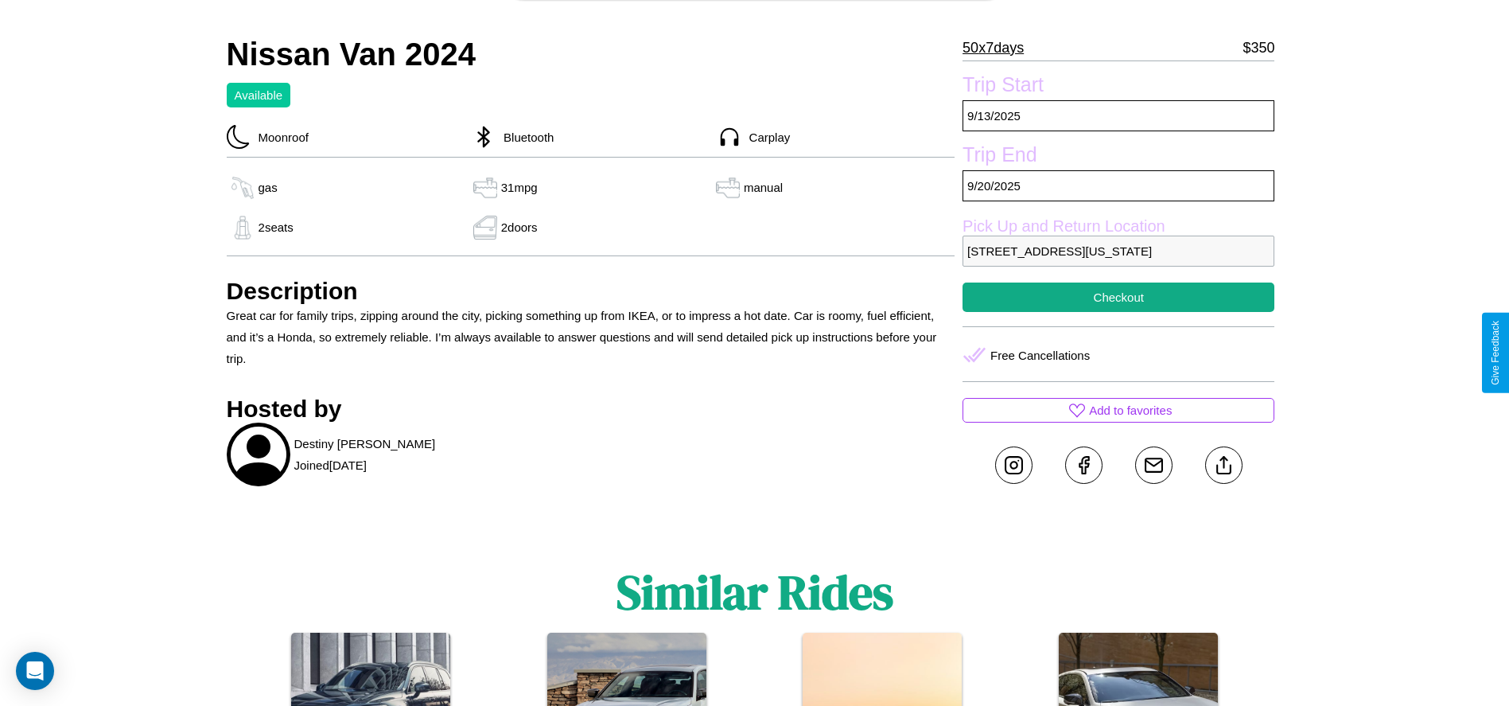
scroll to position [433, 0]
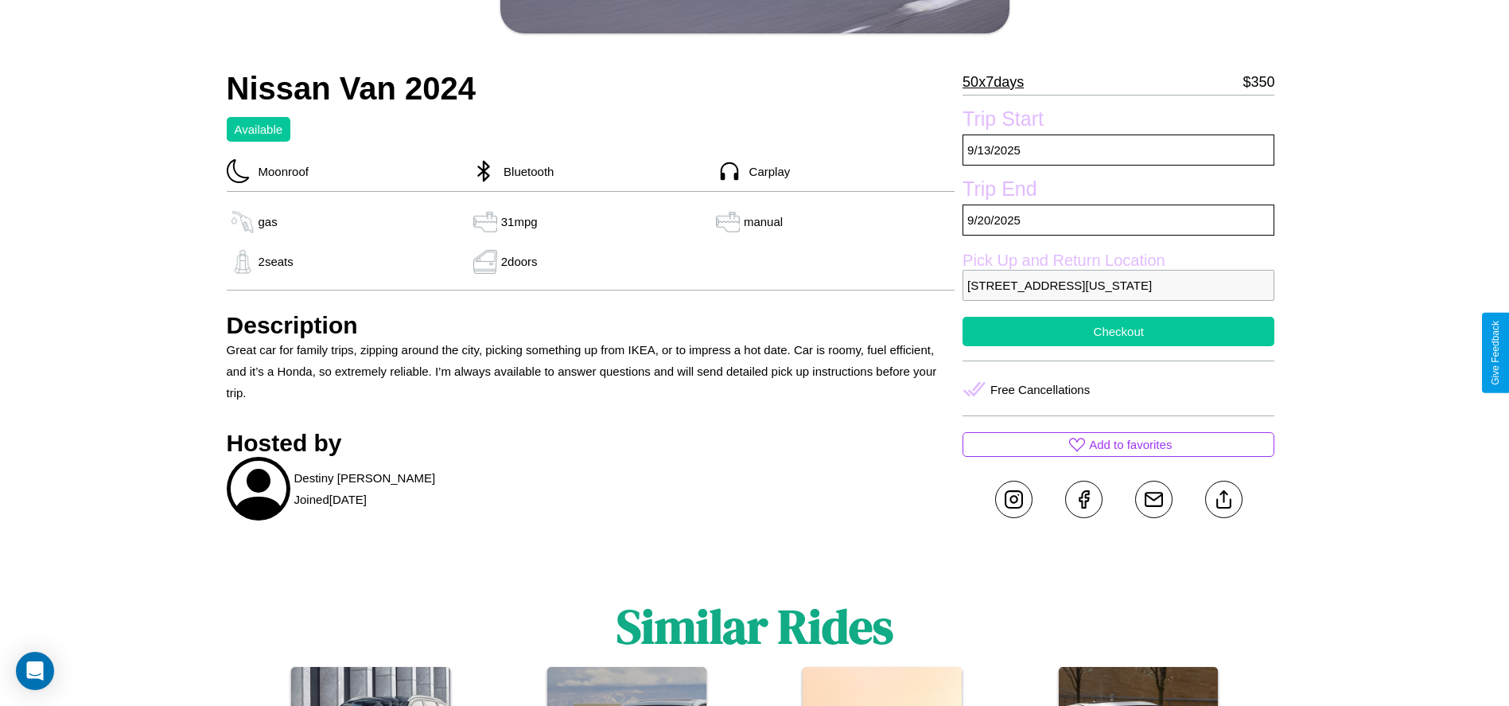
click at [1119, 346] on button "Checkout" at bounding box center [1119, 331] width 312 height 29
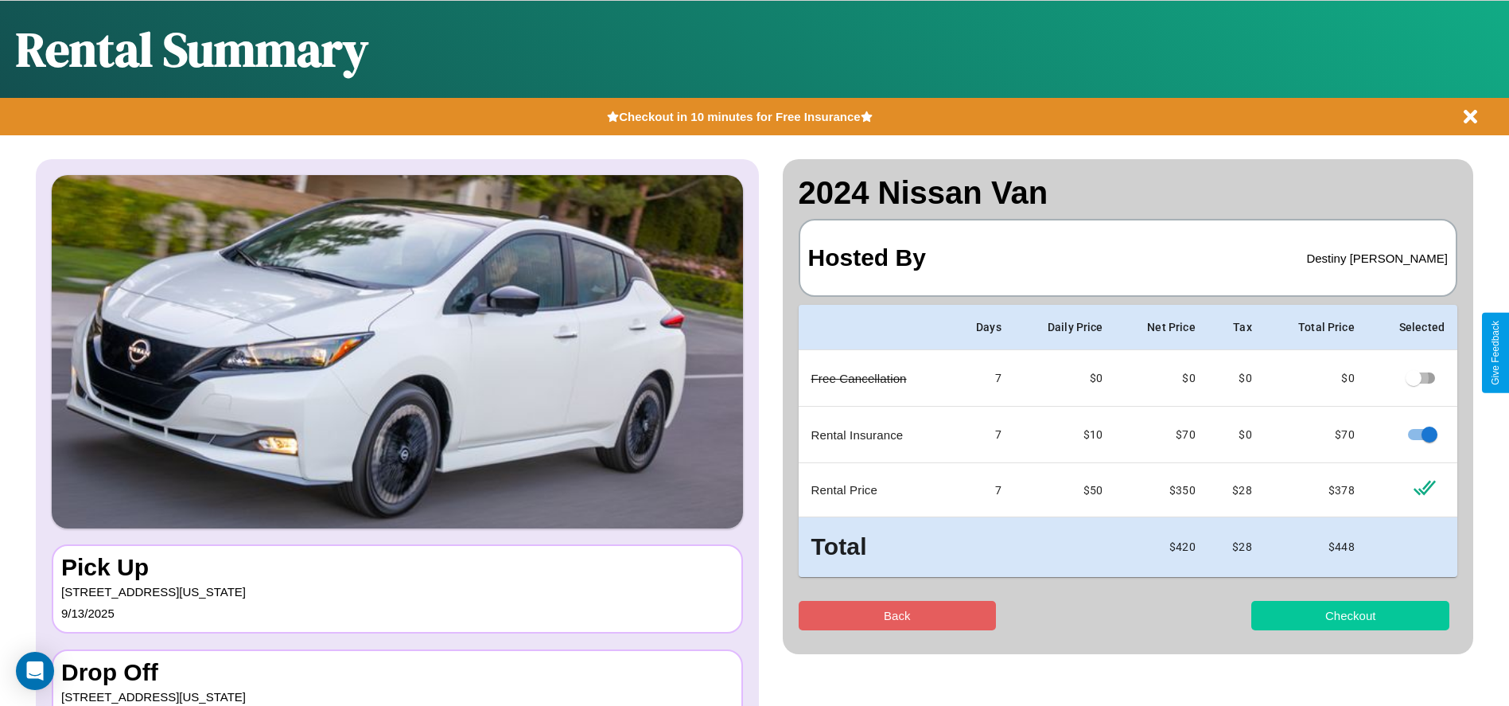
click at [1350, 615] on button "Checkout" at bounding box center [1351, 615] width 198 height 29
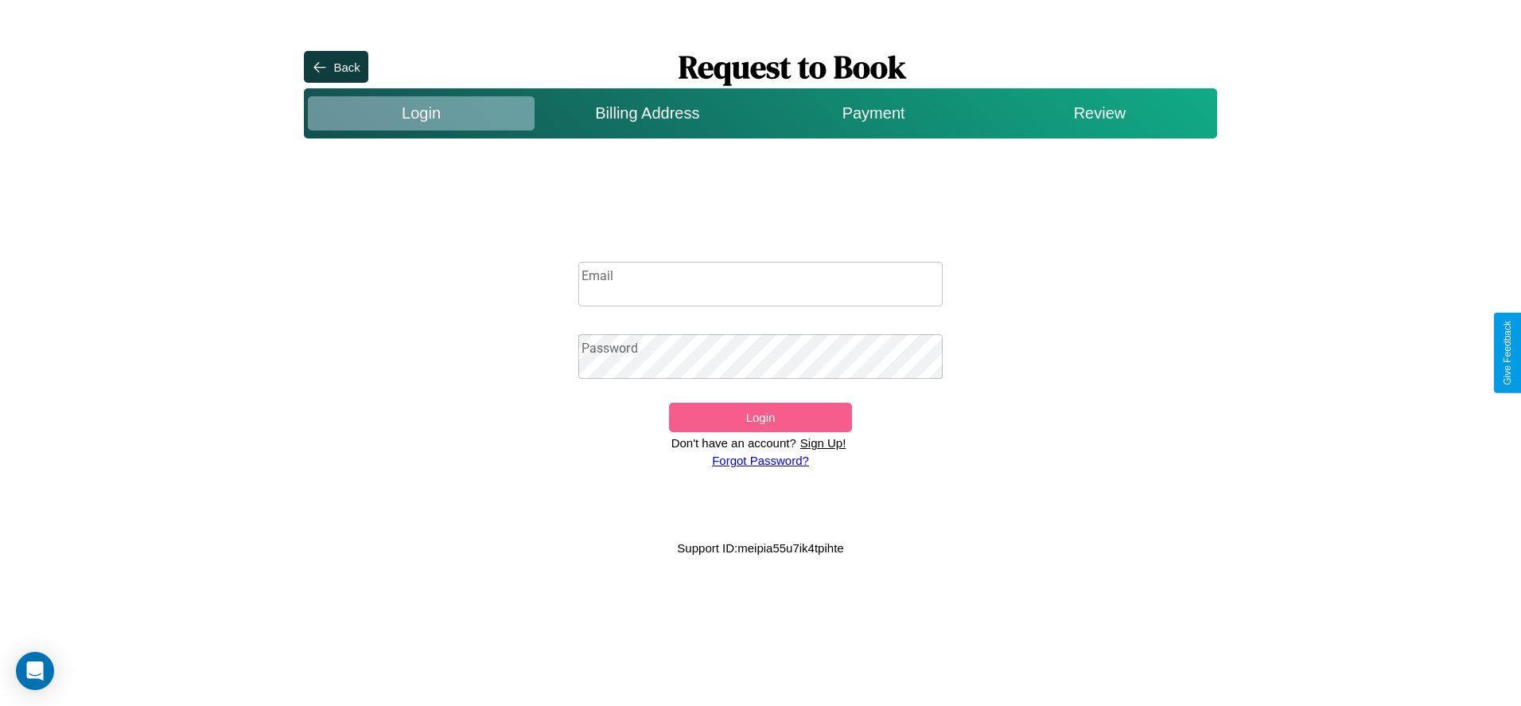
click at [761, 284] on input "Email" at bounding box center [760, 284] width 365 height 45
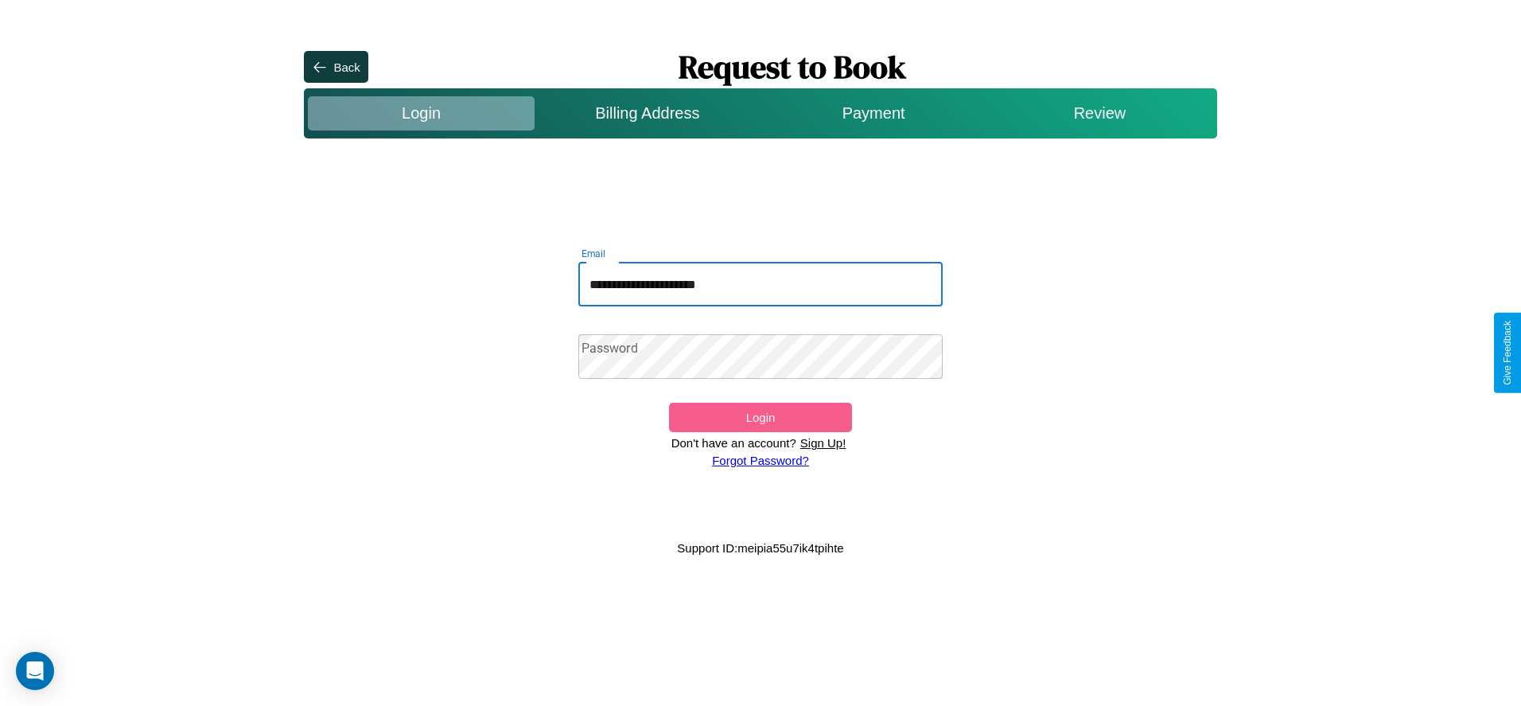
type input "**********"
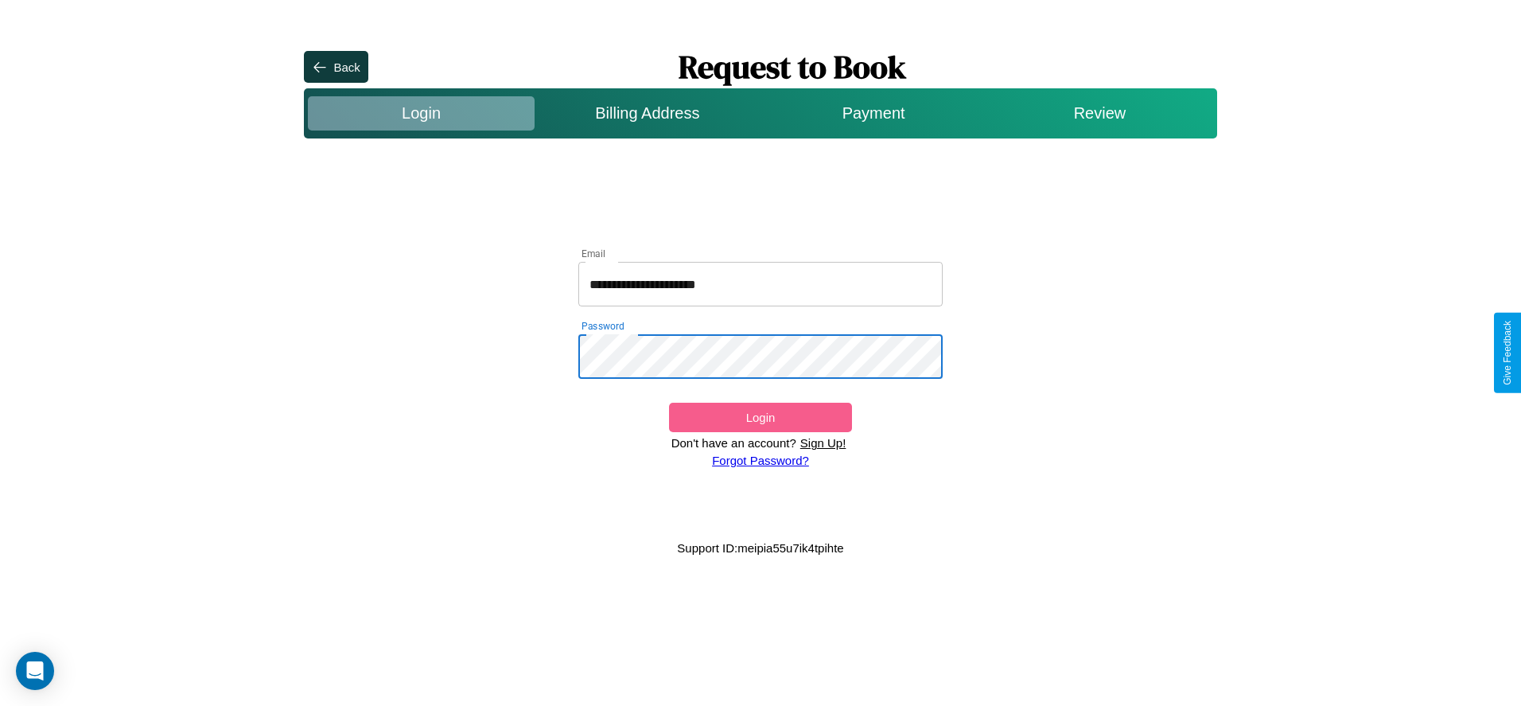
click at [760, 460] on link "Forgot Password?" at bounding box center [760, 461] width 97 height 14
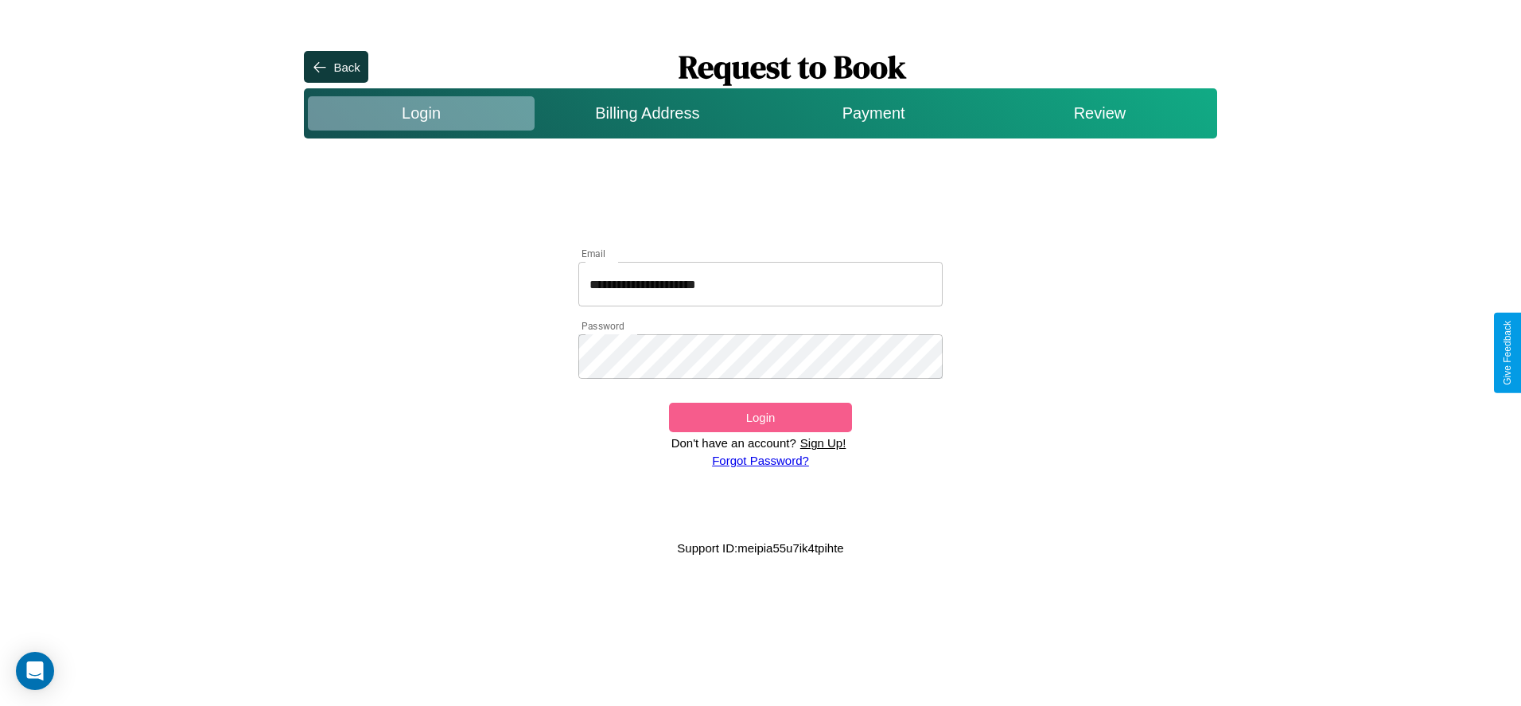
click at [760, 460] on link "Forgot Password?" at bounding box center [760, 461] width 97 height 14
